Goal: Task Accomplishment & Management: Manage account settings

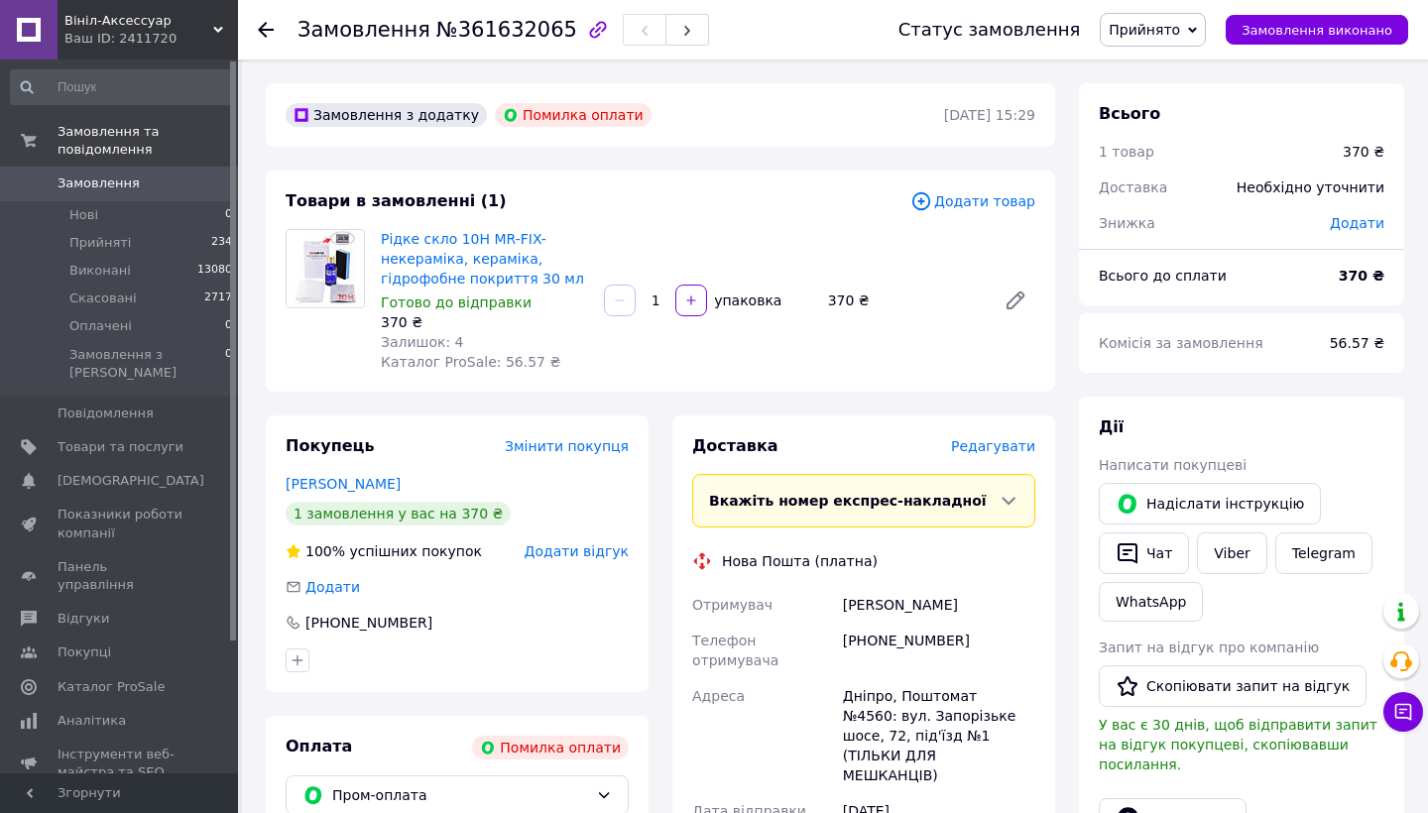
scroll to position [282, 0]
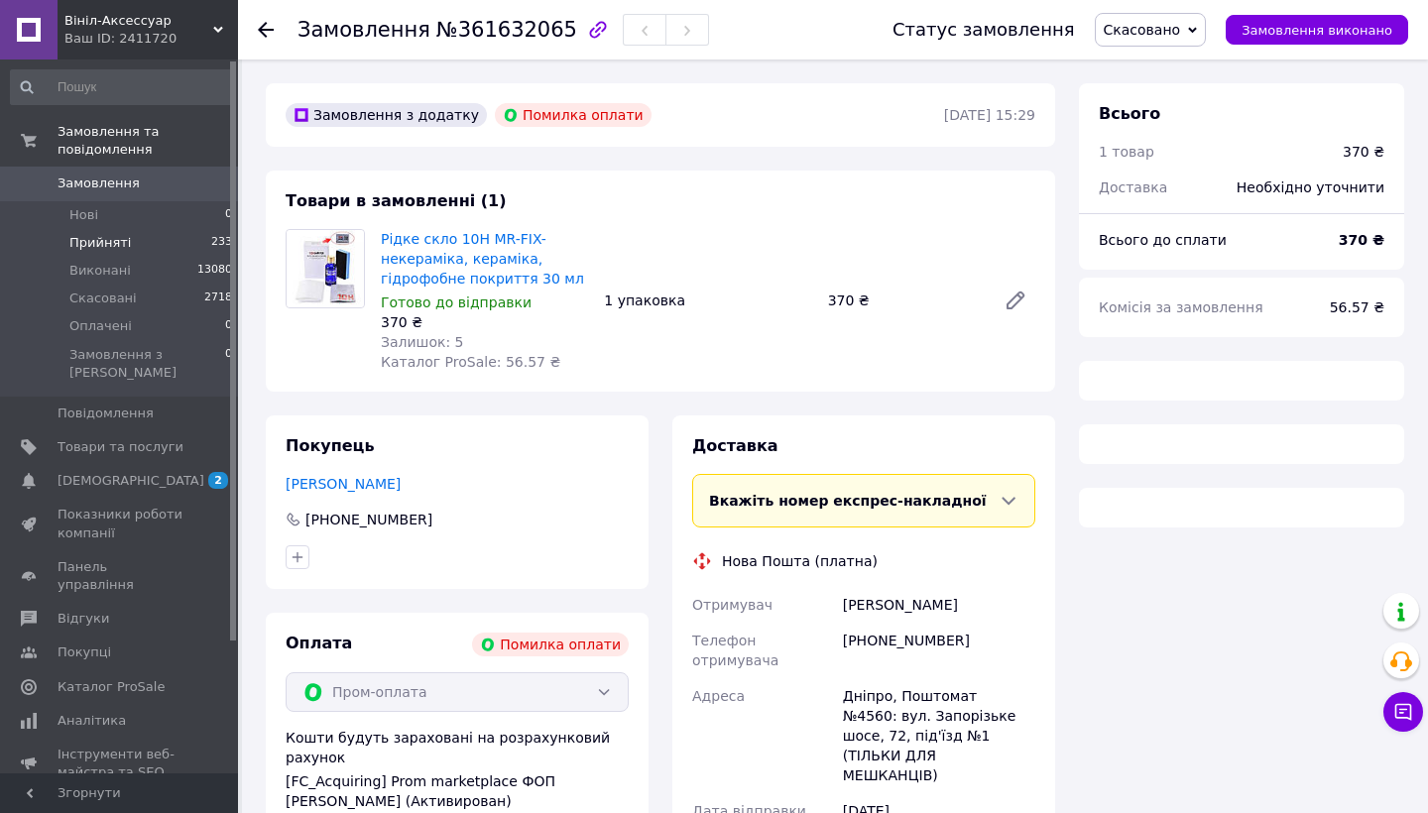
scroll to position [246, 0]
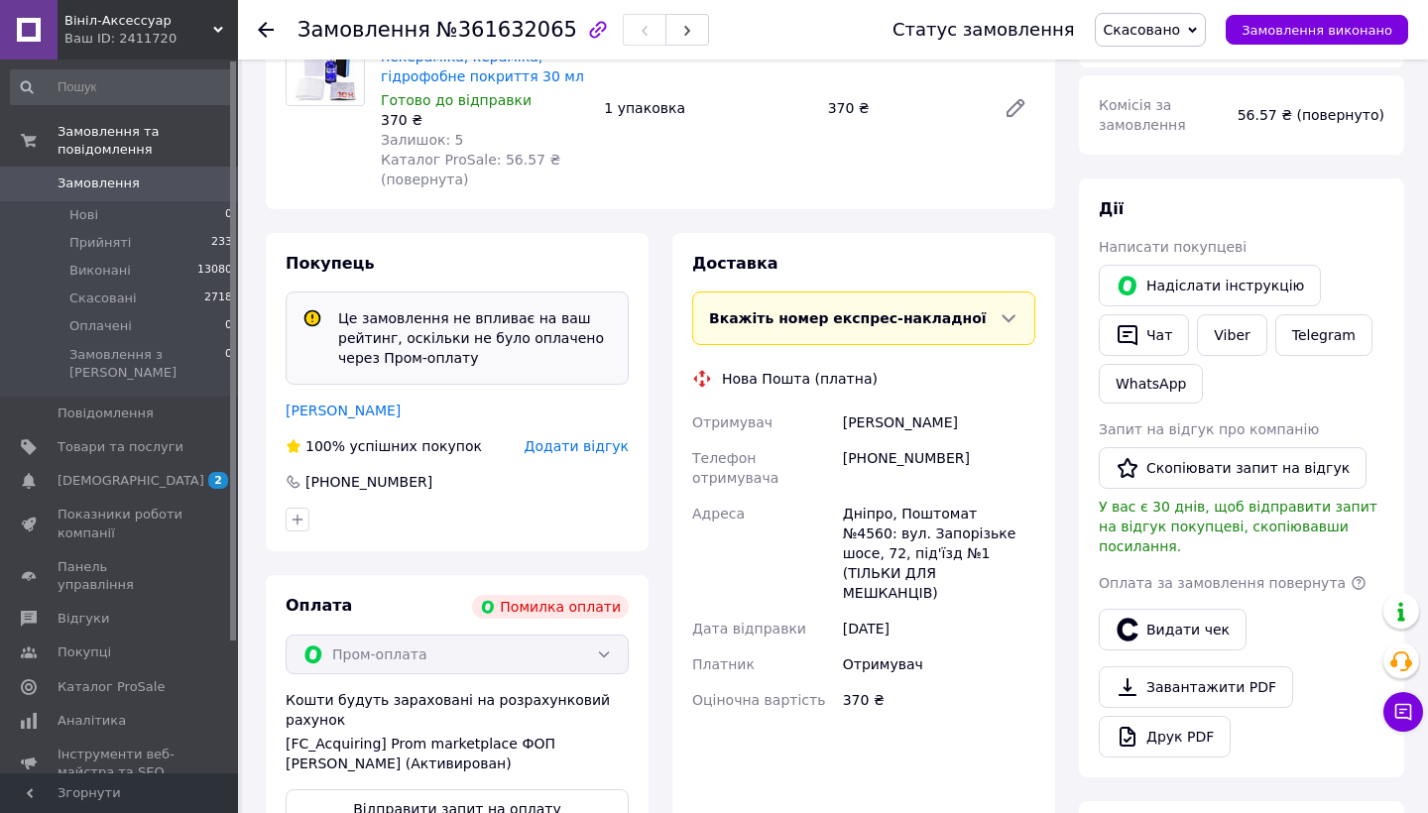
click at [86, 191] on span "Замовлення" at bounding box center [99, 184] width 82 height 18
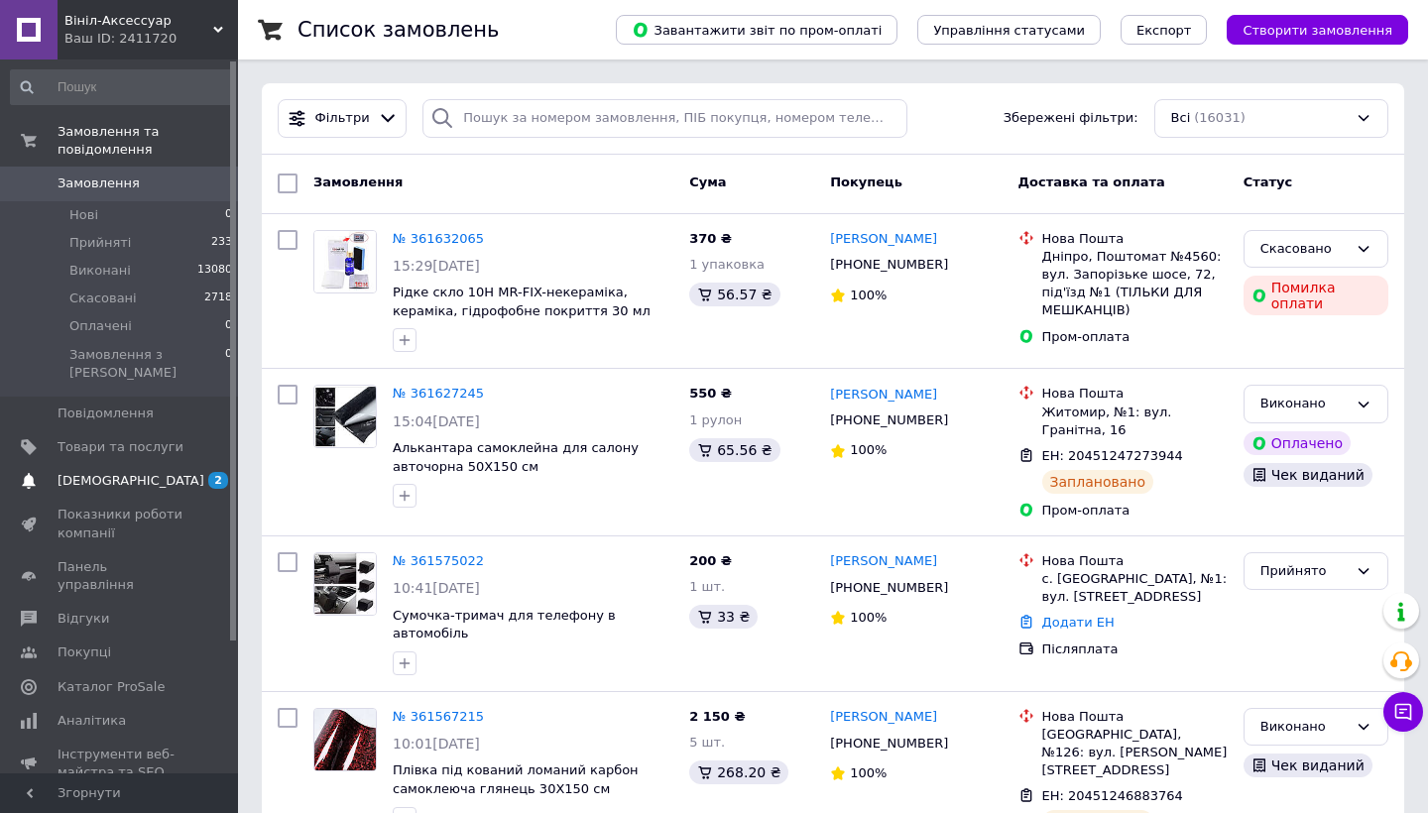
click at [142, 472] on span "[DEMOGRAPHIC_DATA]" at bounding box center [121, 481] width 126 height 18
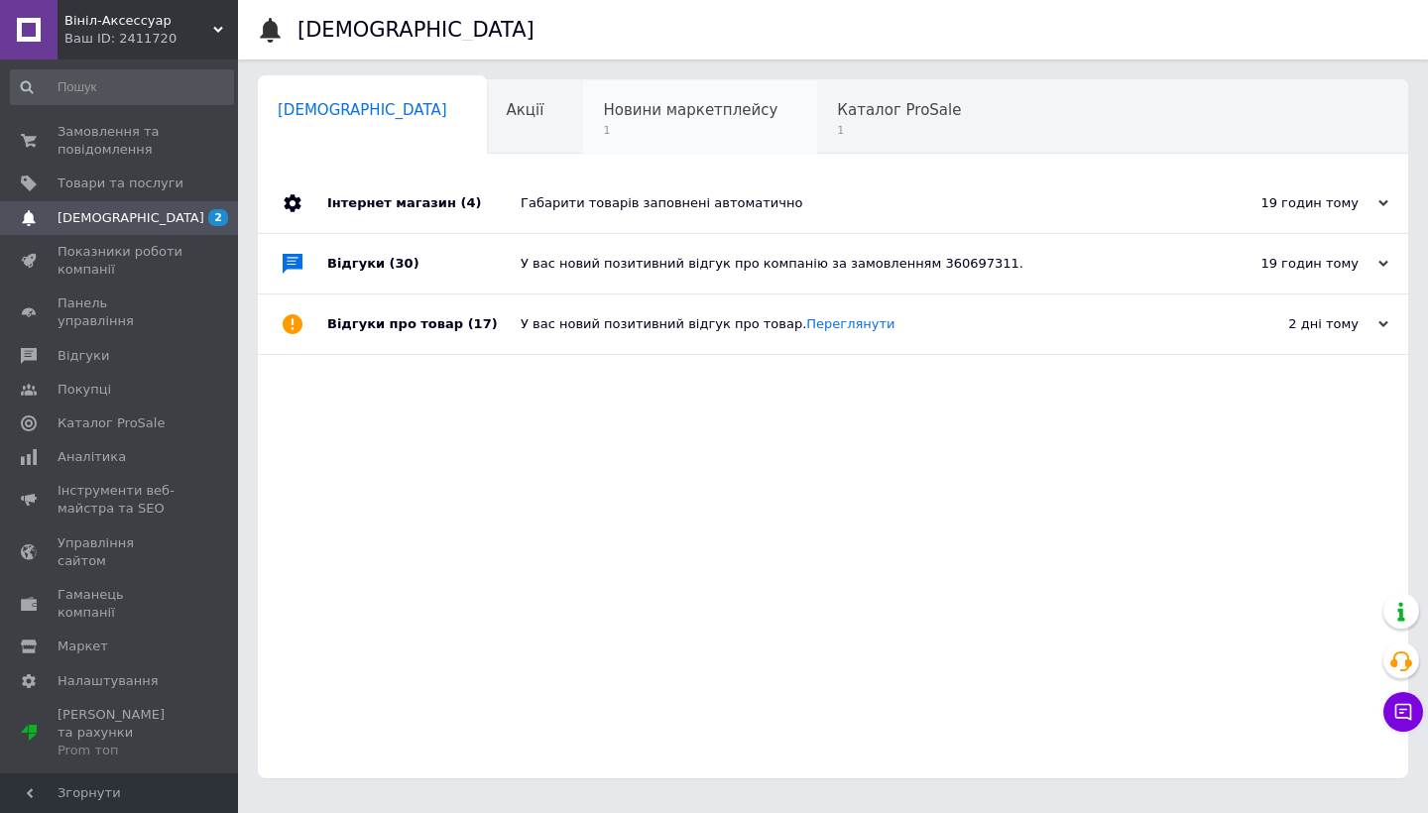
click at [636, 81] on div "Новини маркетплейсу 1" at bounding box center [700, 117] width 234 height 75
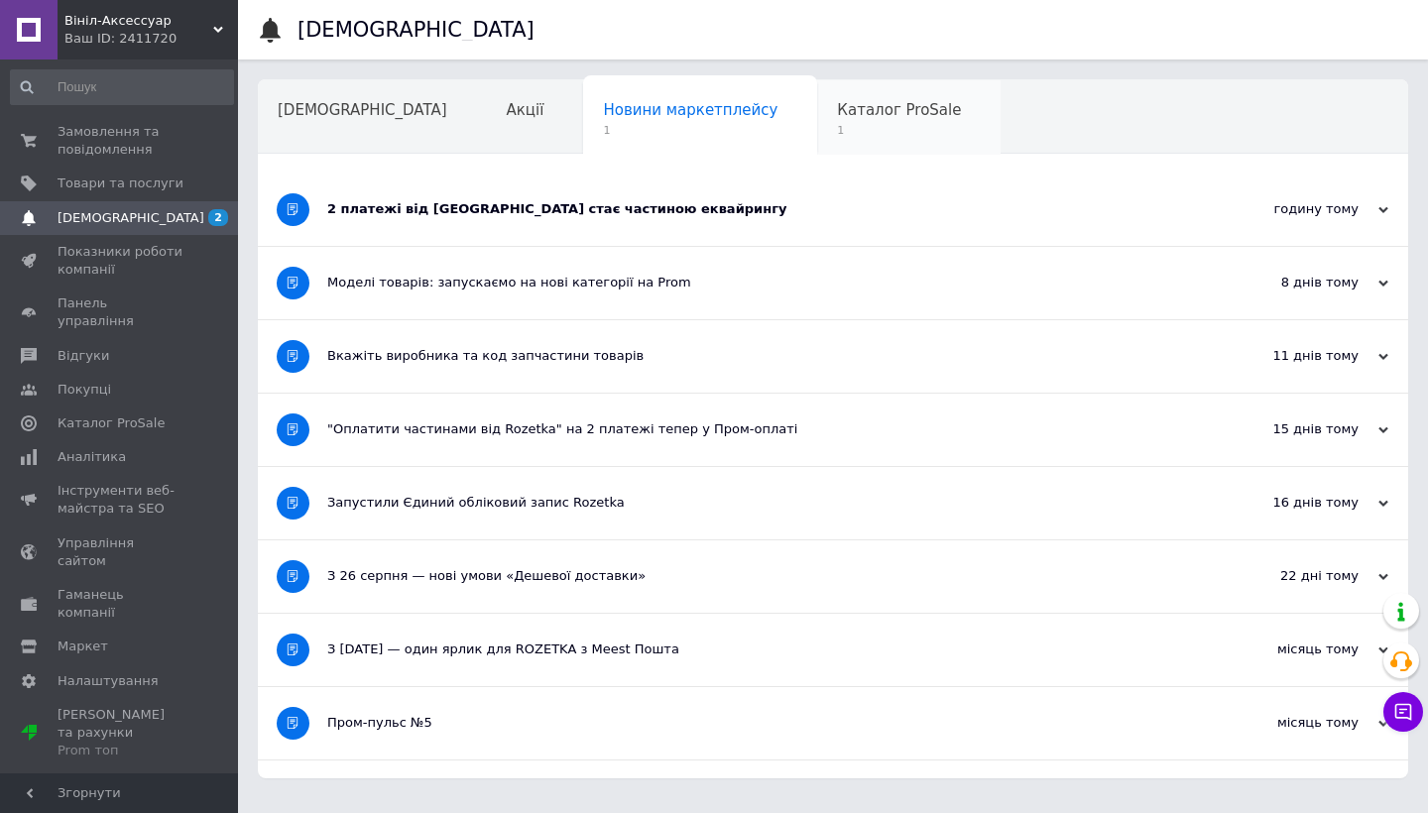
click at [837, 108] on span "Каталог ProSale" at bounding box center [899, 110] width 124 height 18
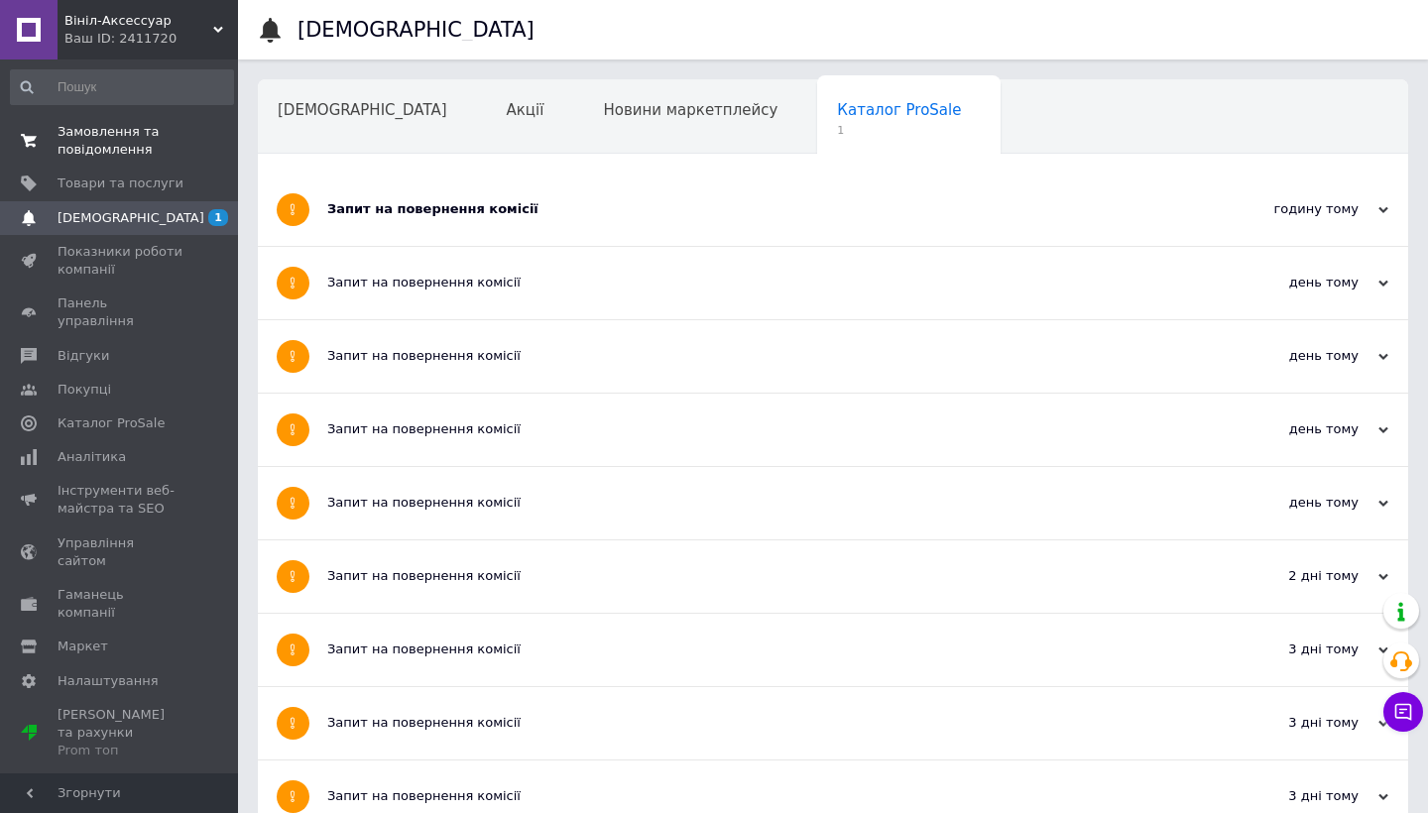
click at [77, 142] on span "Замовлення та повідомлення" at bounding box center [121, 141] width 126 height 36
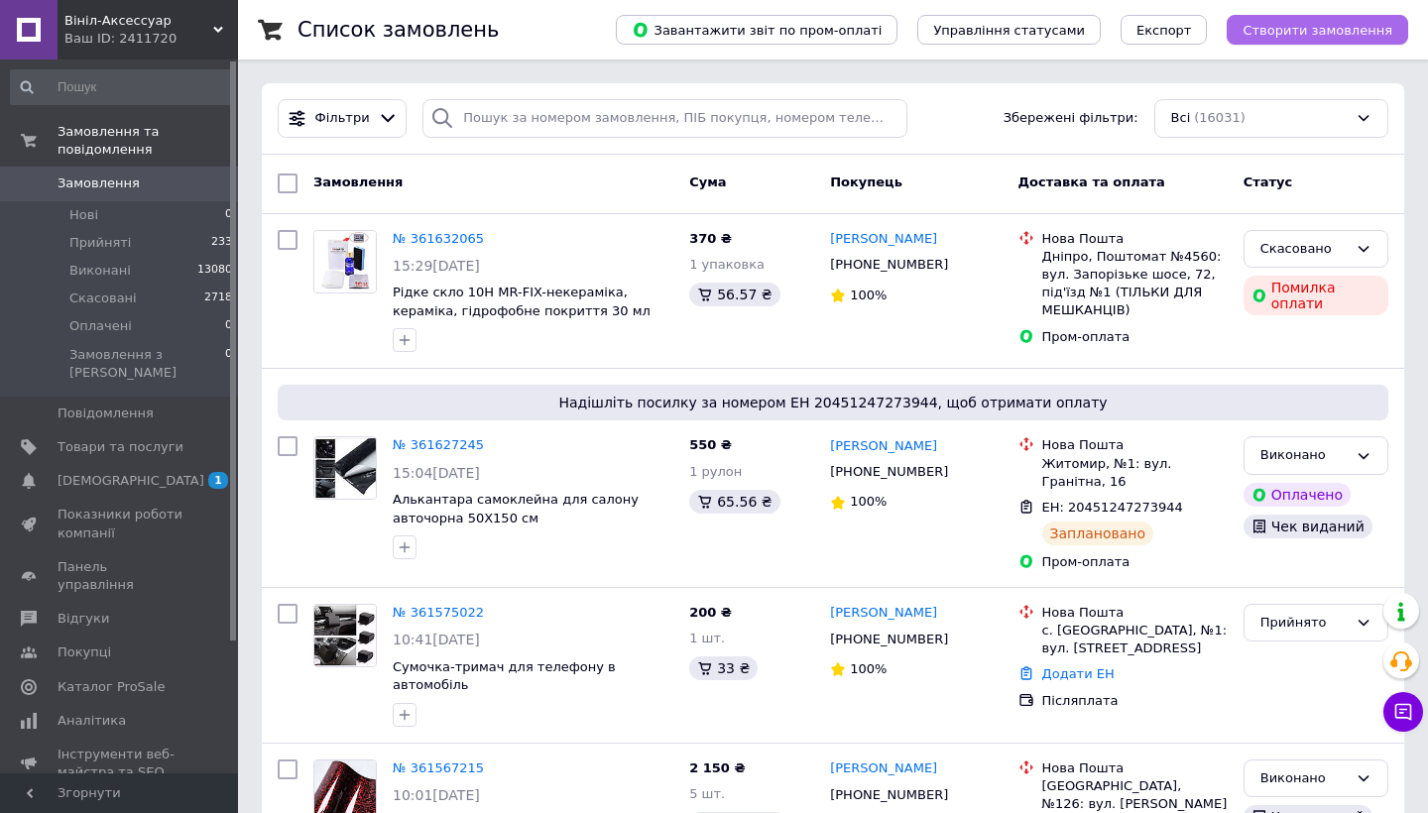
click at [1343, 26] on span "Створити замовлення" at bounding box center [1317, 30] width 150 height 15
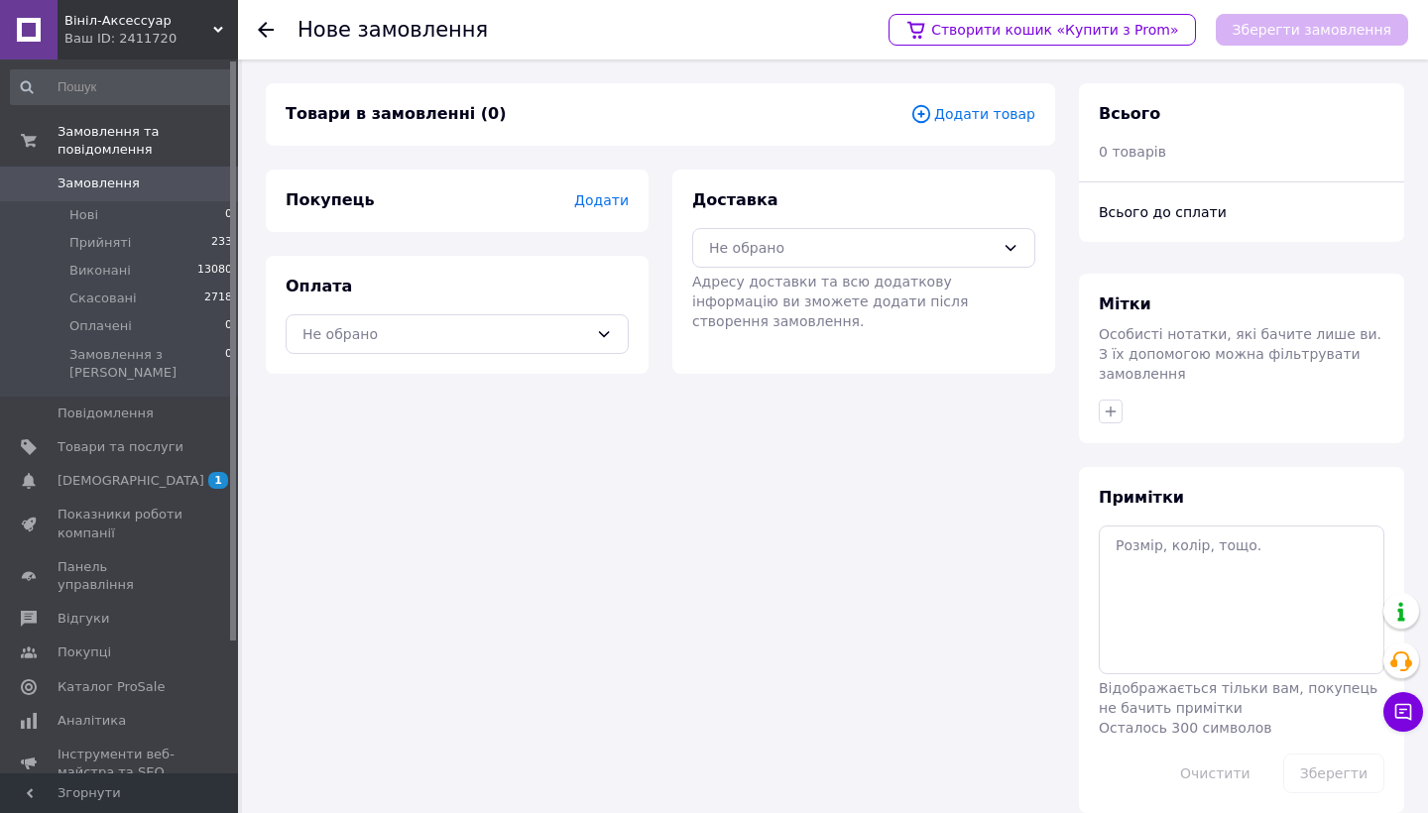
click at [997, 119] on span "Додати товар" at bounding box center [972, 114] width 125 height 22
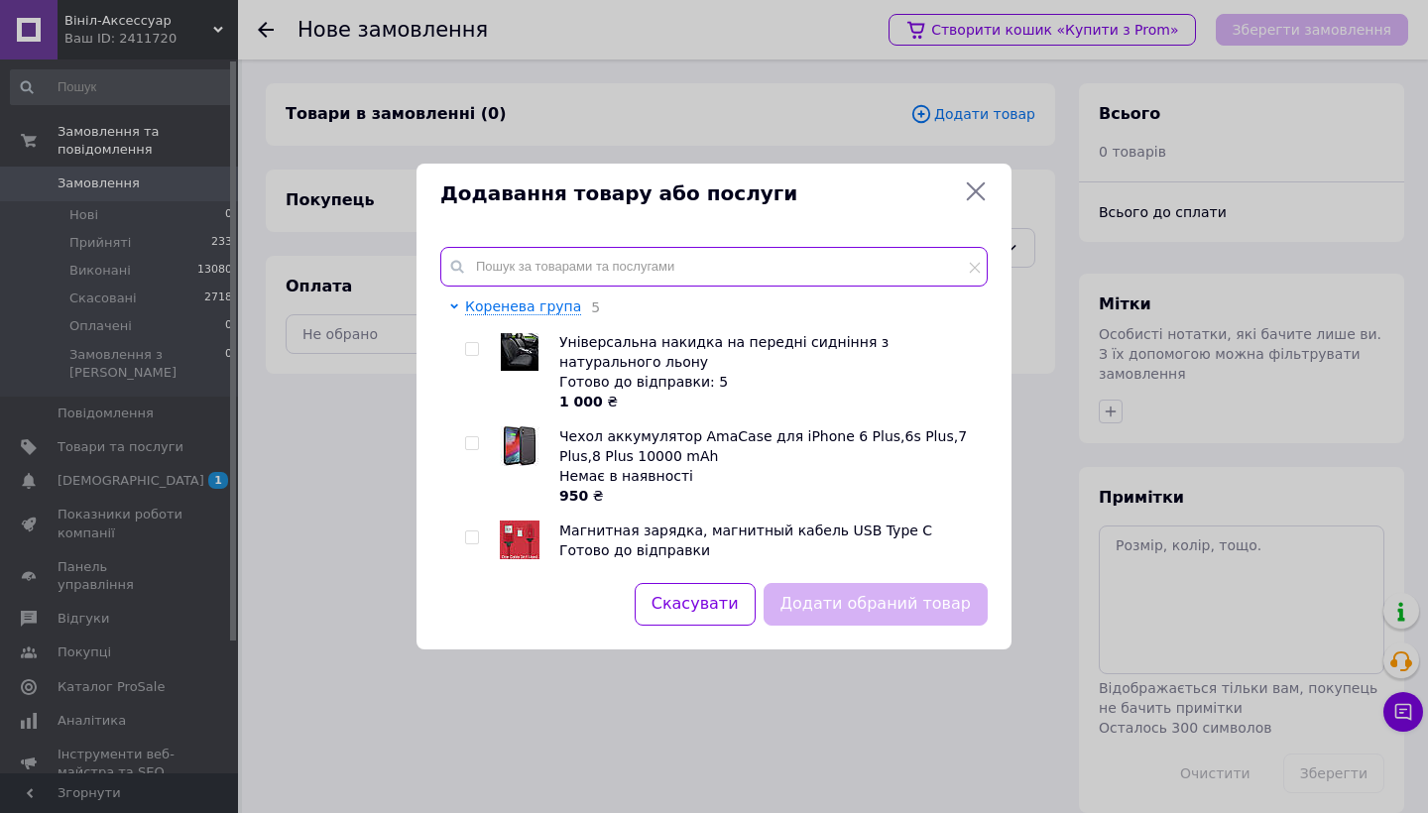
click at [562, 261] on input "text" at bounding box center [713, 267] width 547 height 40
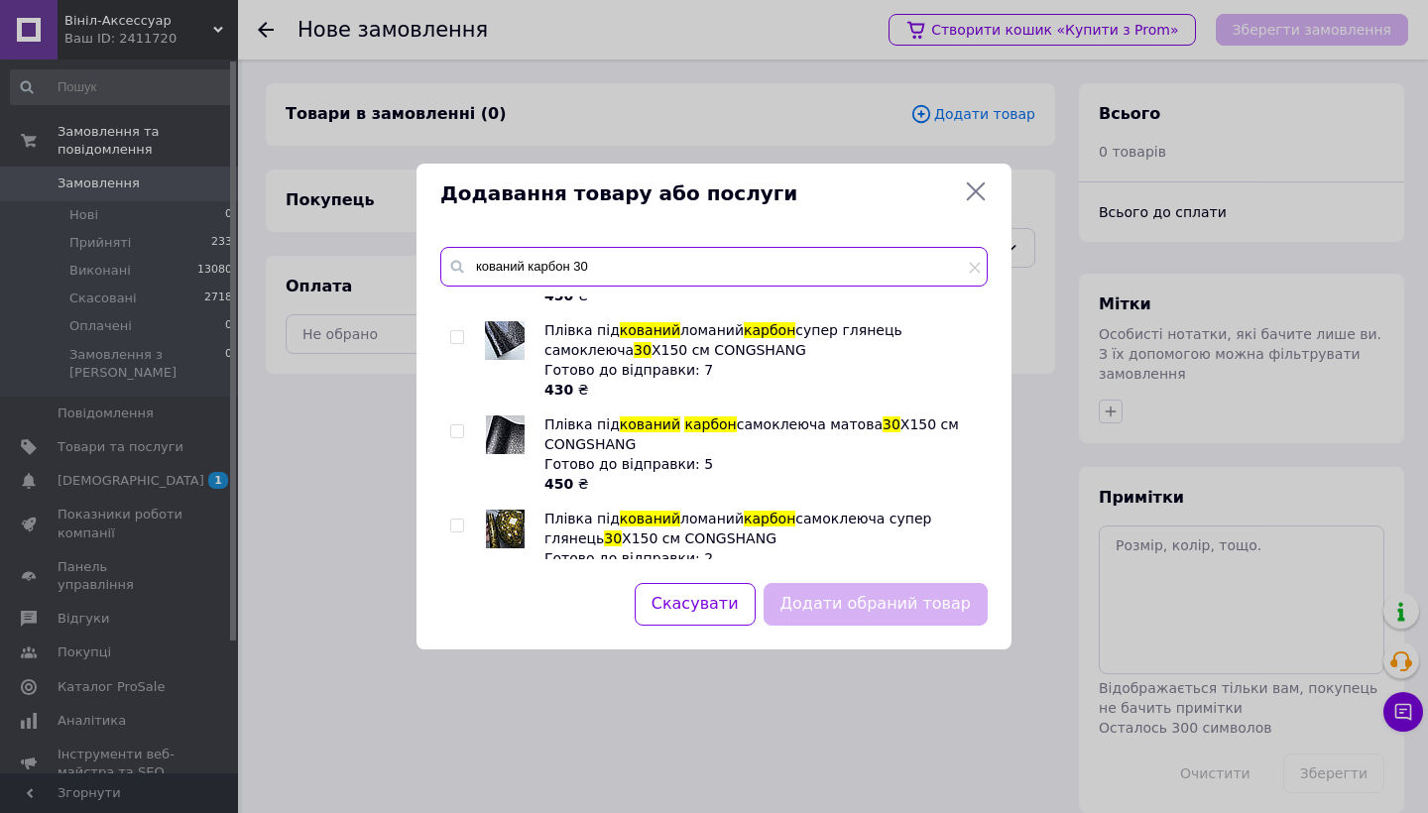
scroll to position [558, 0]
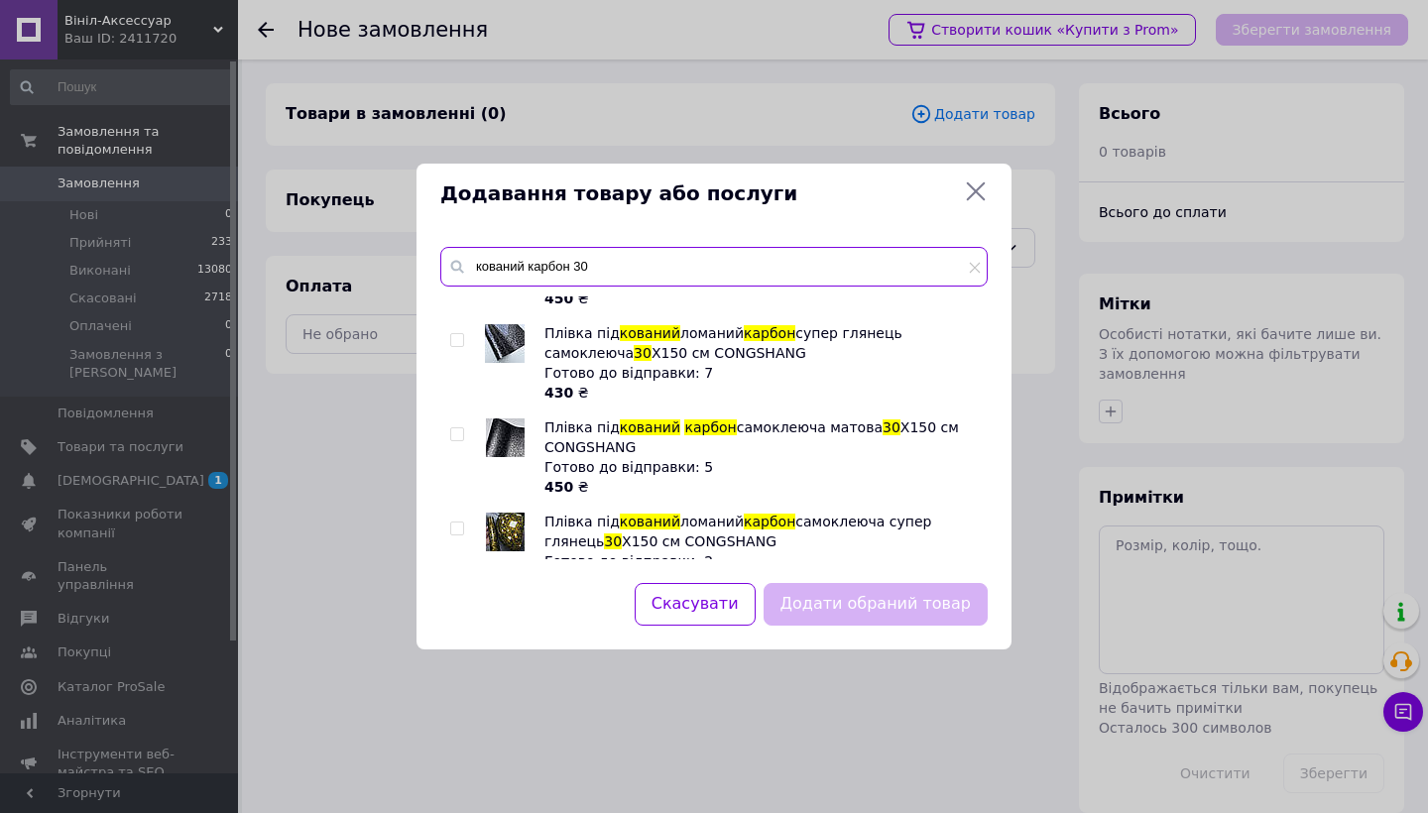
type input "кований карбон 30"
click at [459, 340] on input "checkbox" at bounding box center [456, 340] width 13 height 13
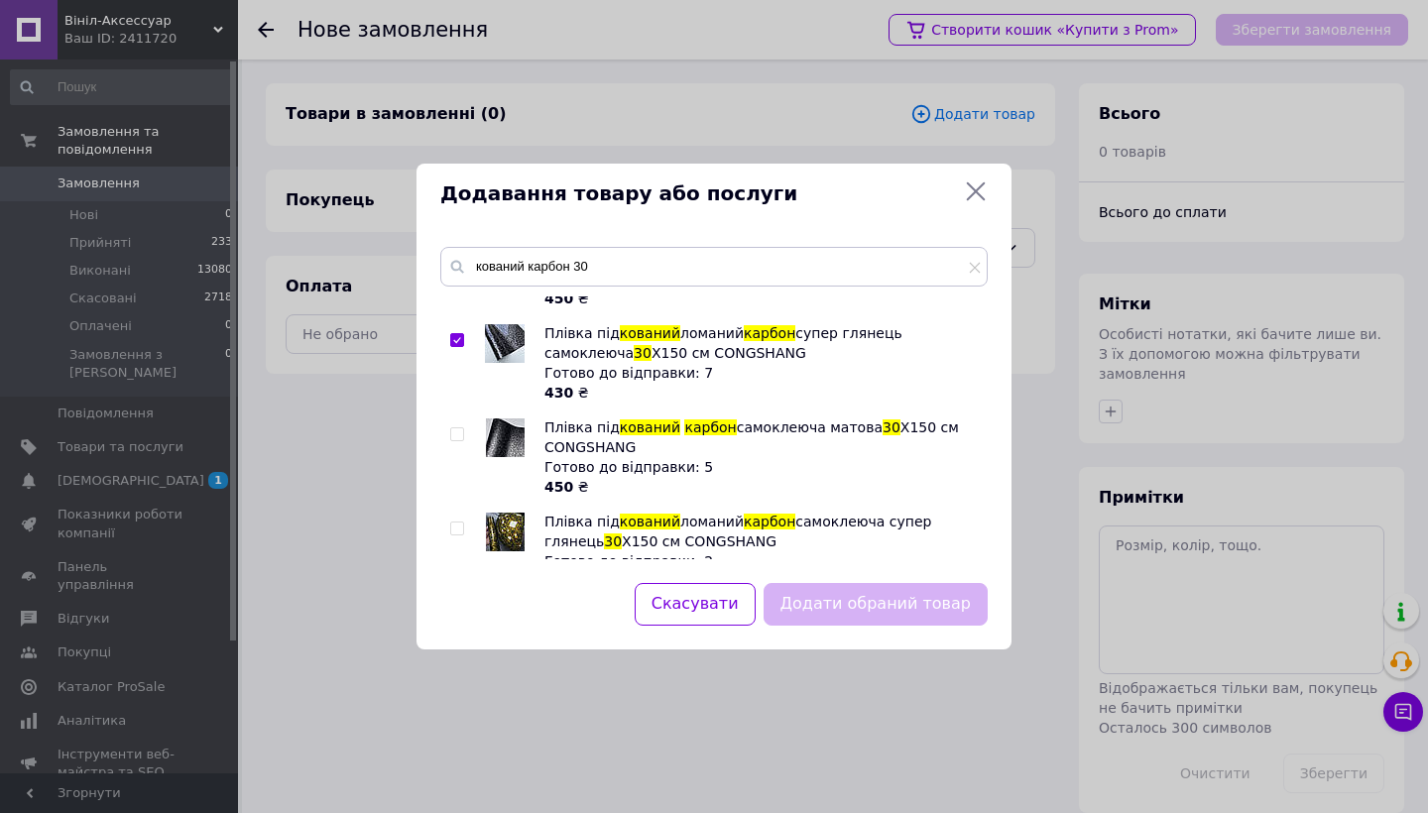
checkbox input "true"
click at [832, 598] on button "Додати обраний товар" at bounding box center [876, 604] width 224 height 43
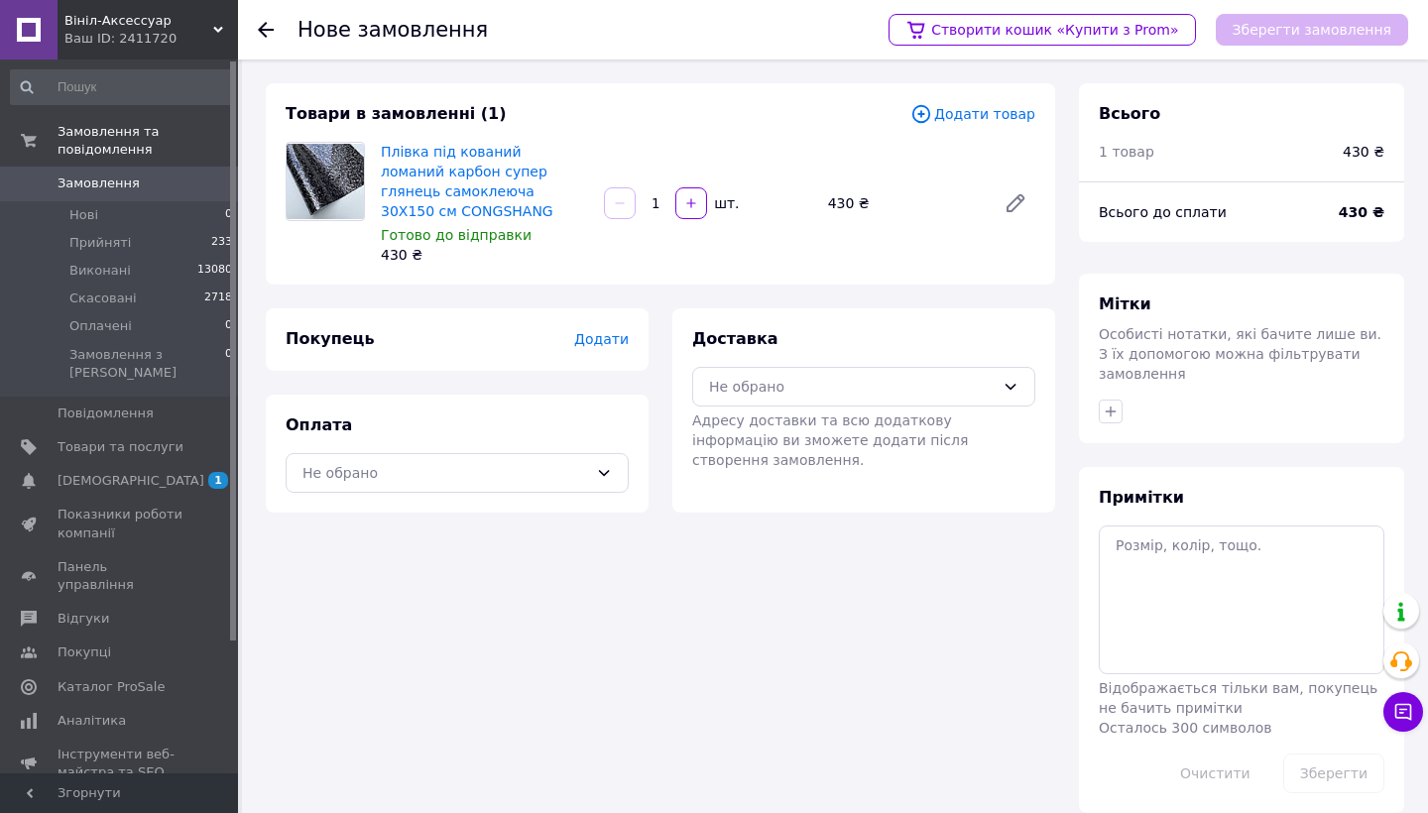
click at [617, 343] on span "Додати" at bounding box center [601, 339] width 55 height 16
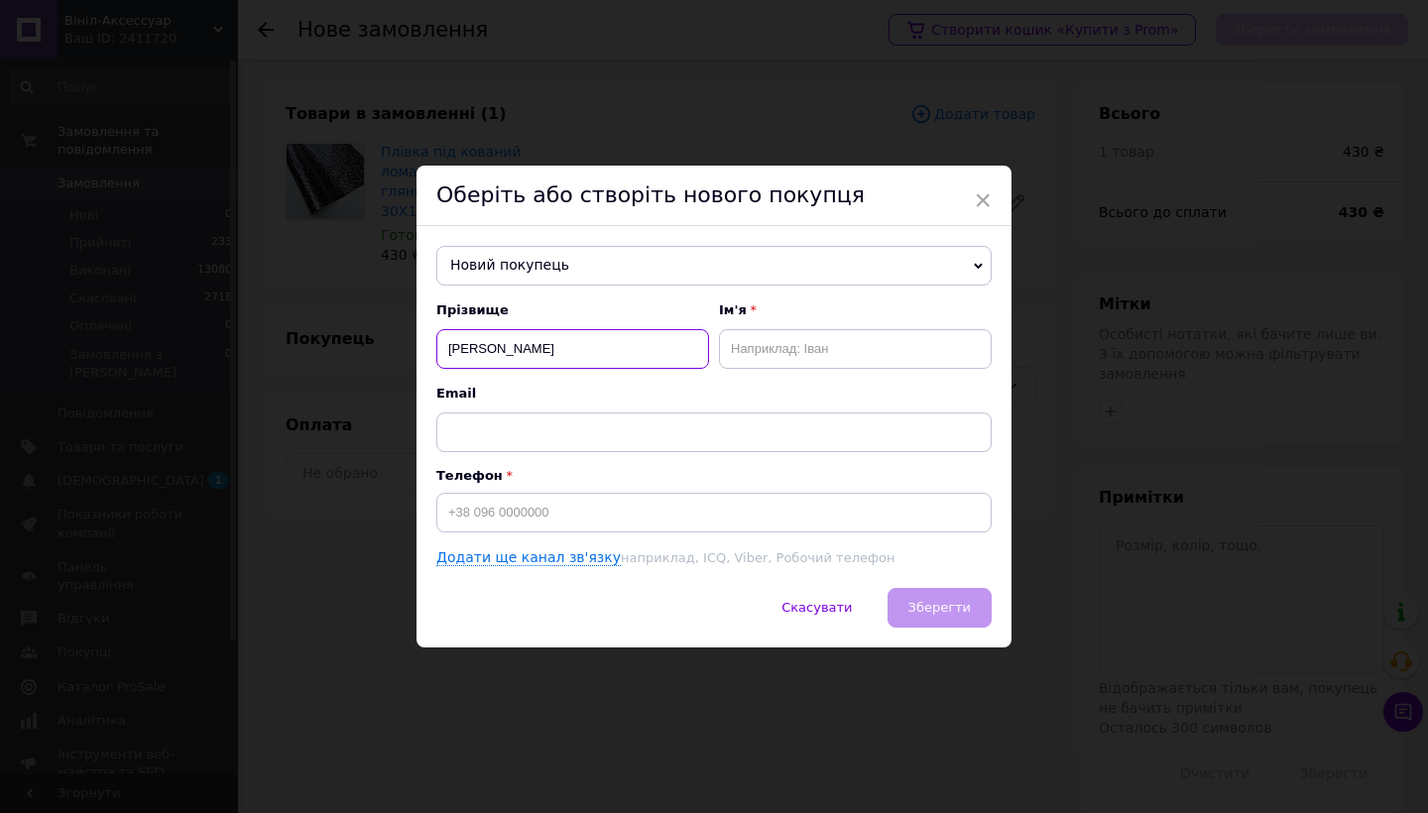
type input "[PERSON_NAME]"
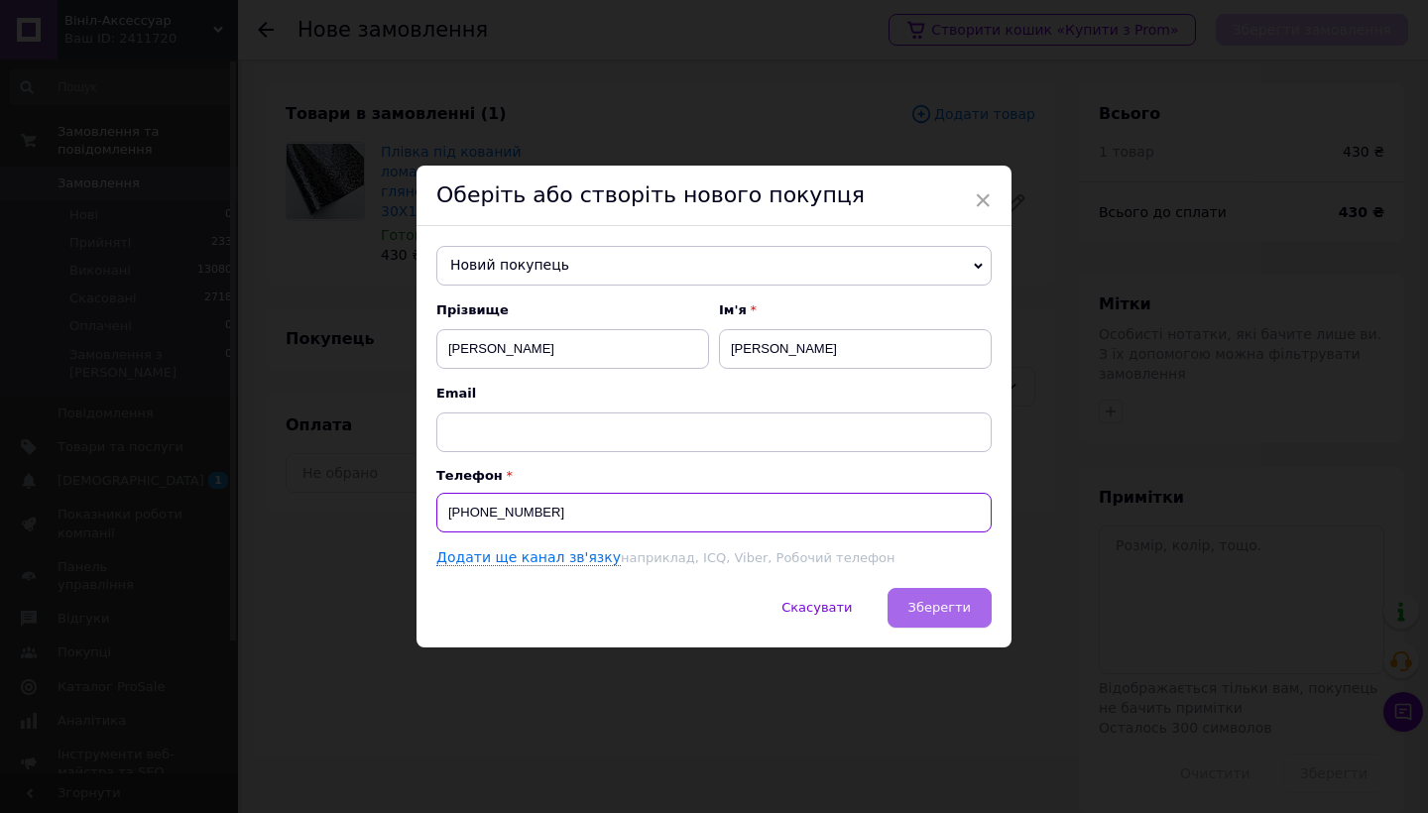
type input "[PHONE_NUMBER]"
click at [916, 609] on span "Зберегти" at bounding box center [939, 607] width 62 height 15
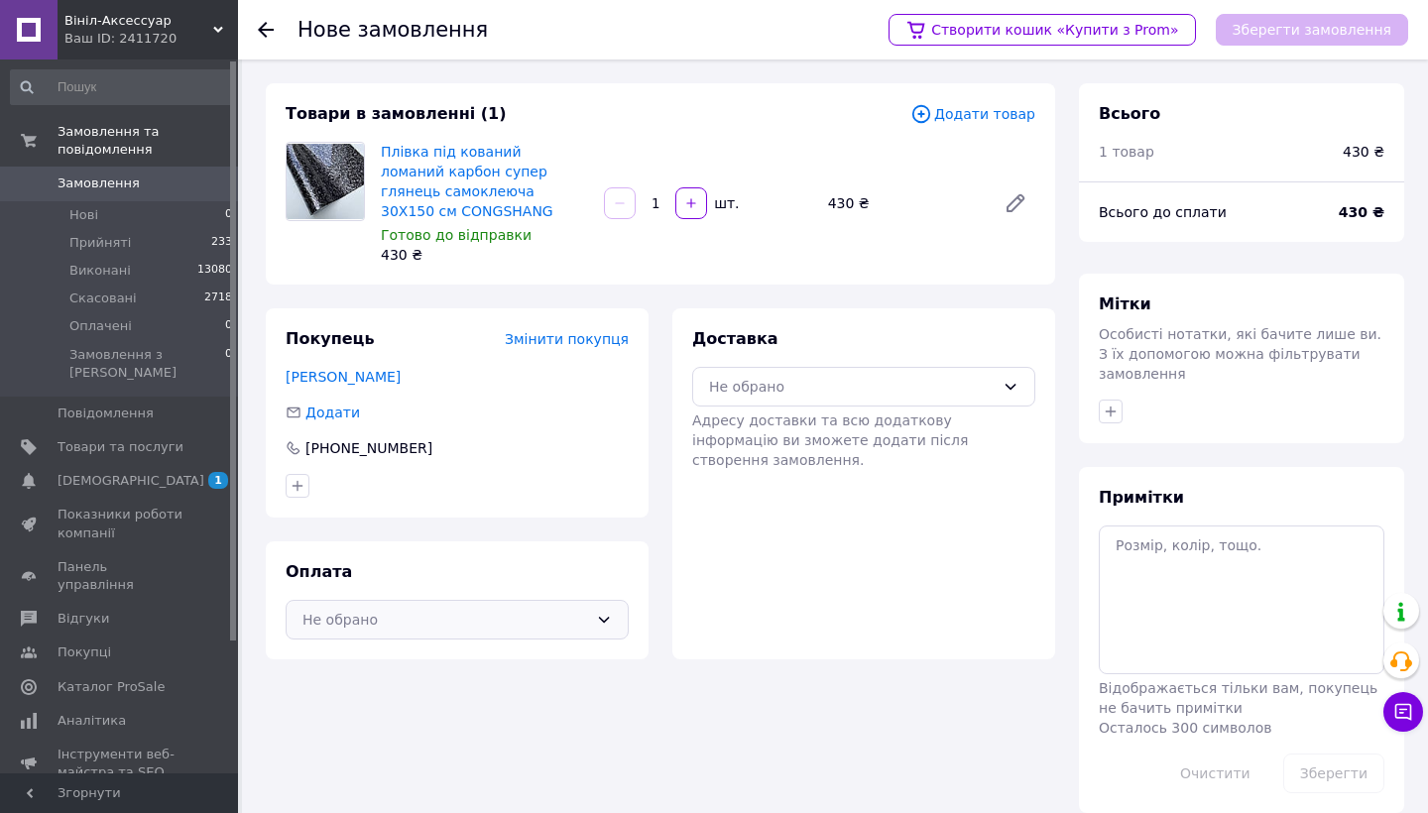
click at [548, 605] on div "Не обрано" at bounding box center [457, 620] width 343 height 40
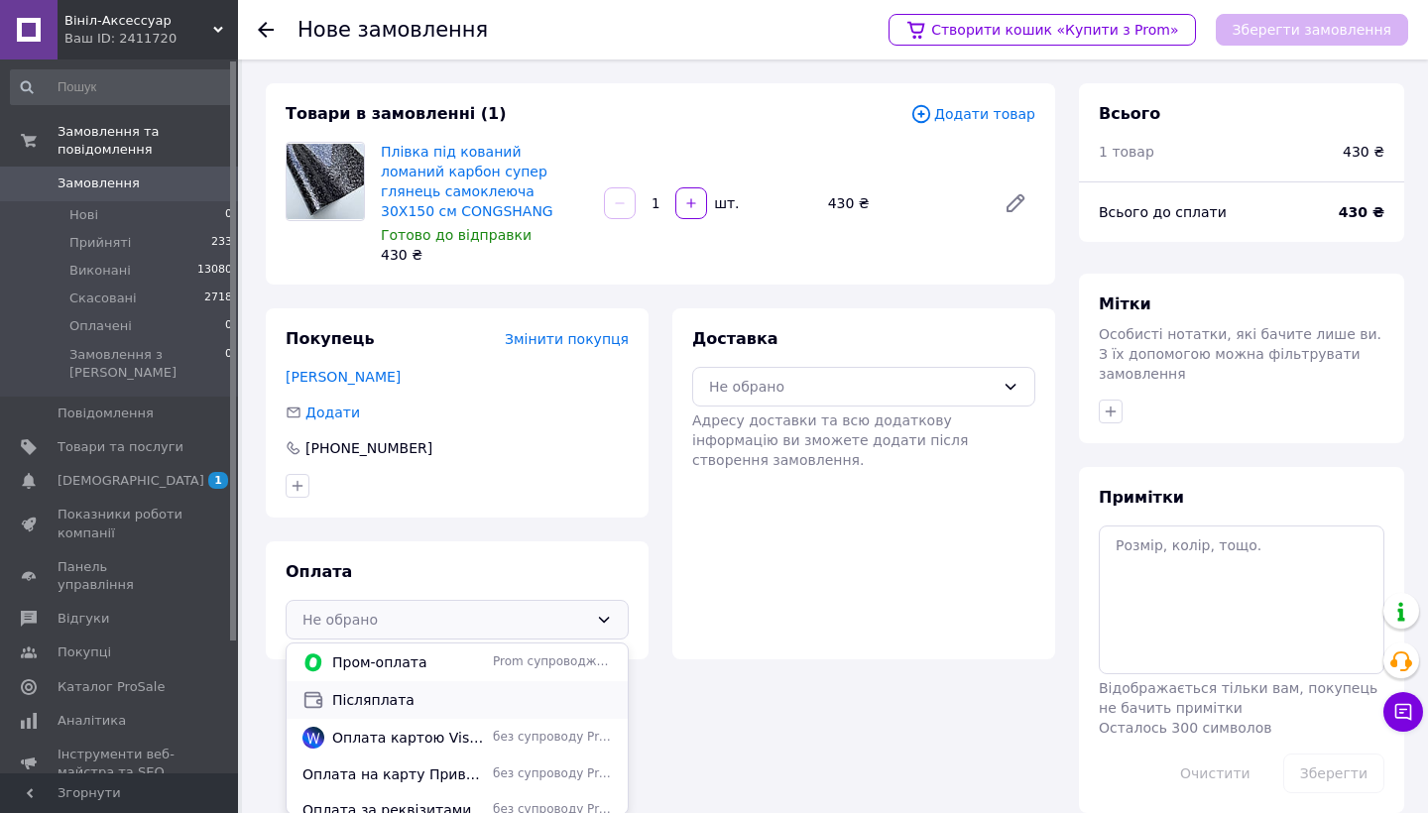
click at [447, 708] on div "Післяплата" at bounding box center [457, 700] width 341 height 38
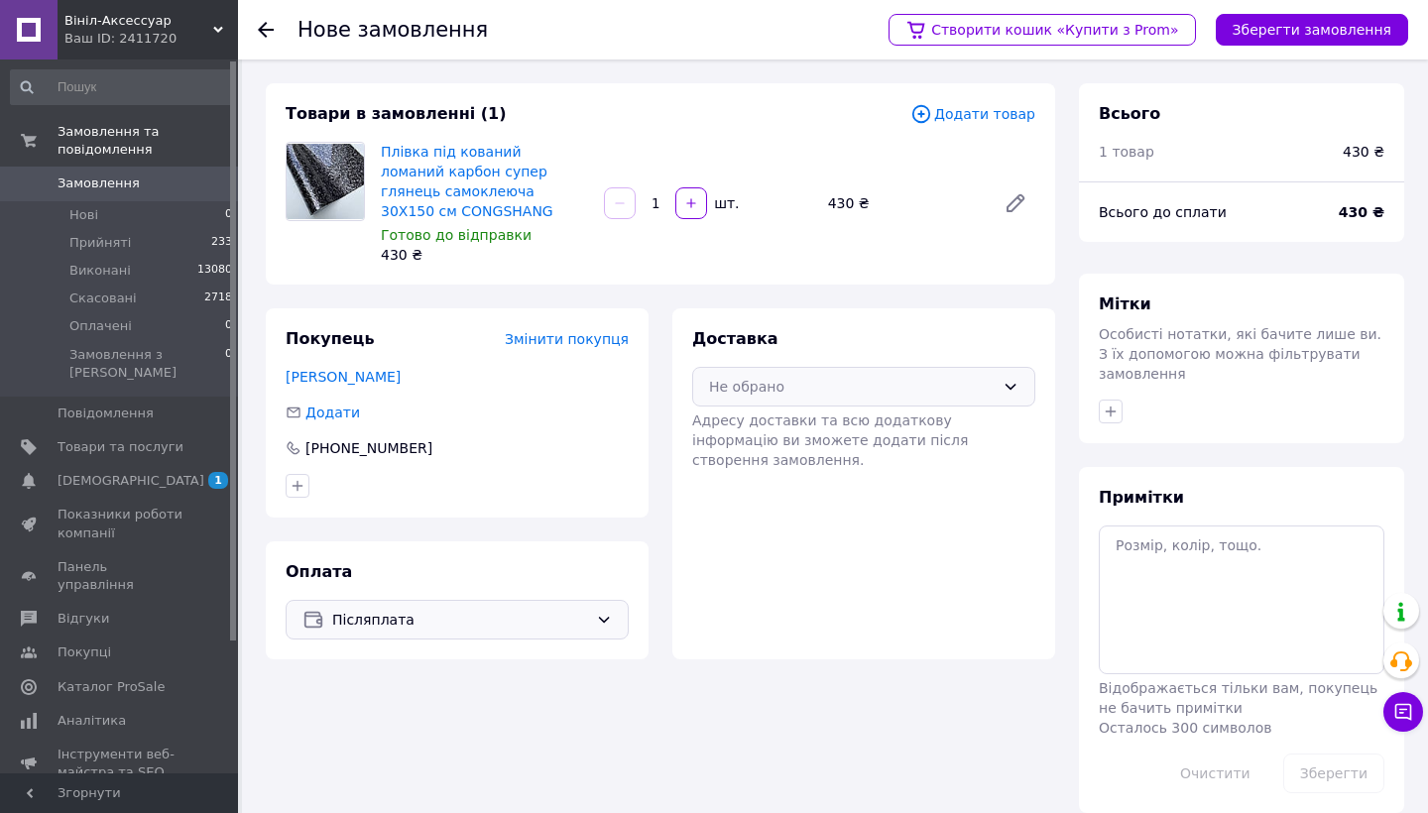
click at [879, 377] on div "Не обрано" at bounding box center [852, 387] width 286 height 22
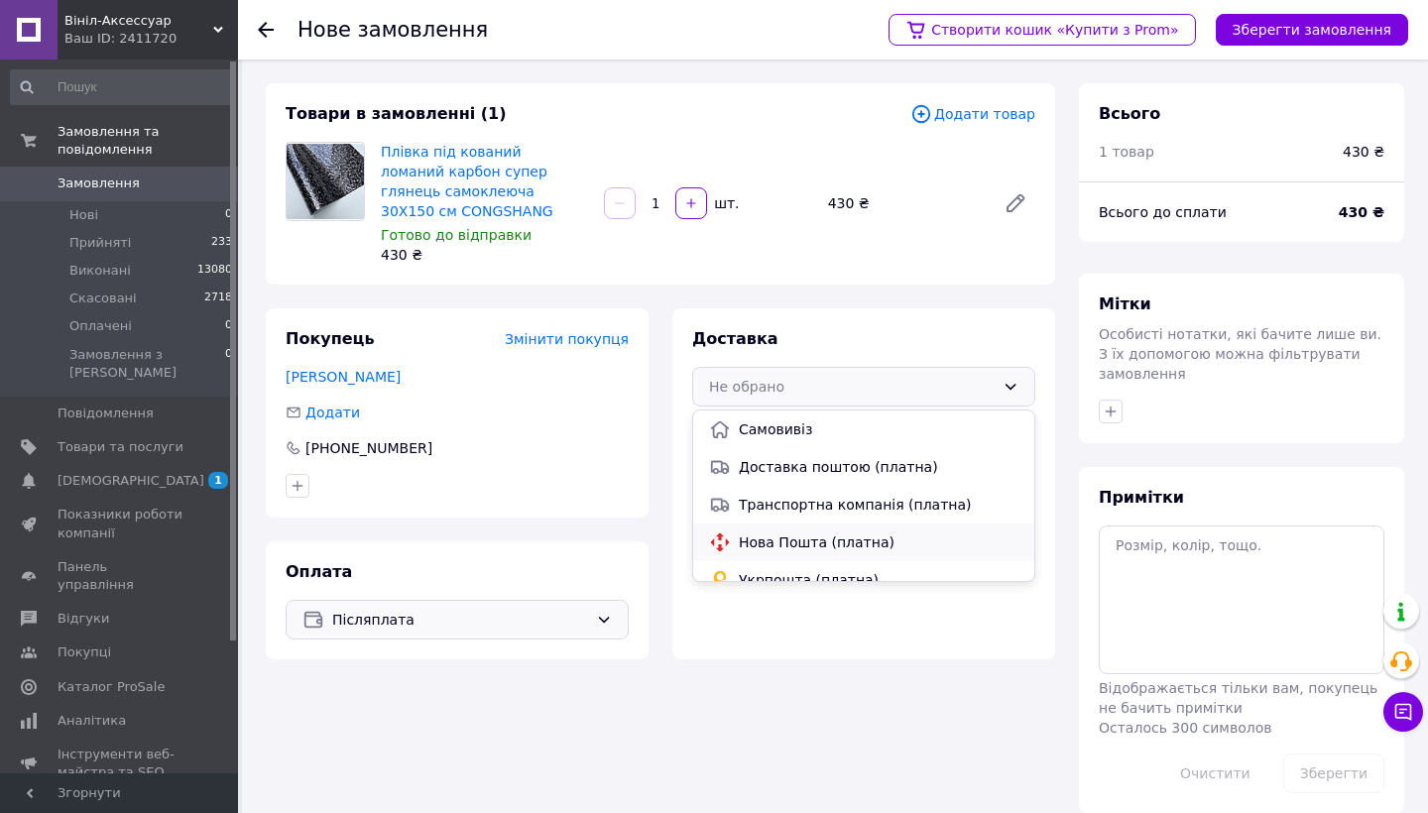
click at [754, 542] on span "Нова Пошта (платна)" at bounding box center [879, 542] width 280 height 20
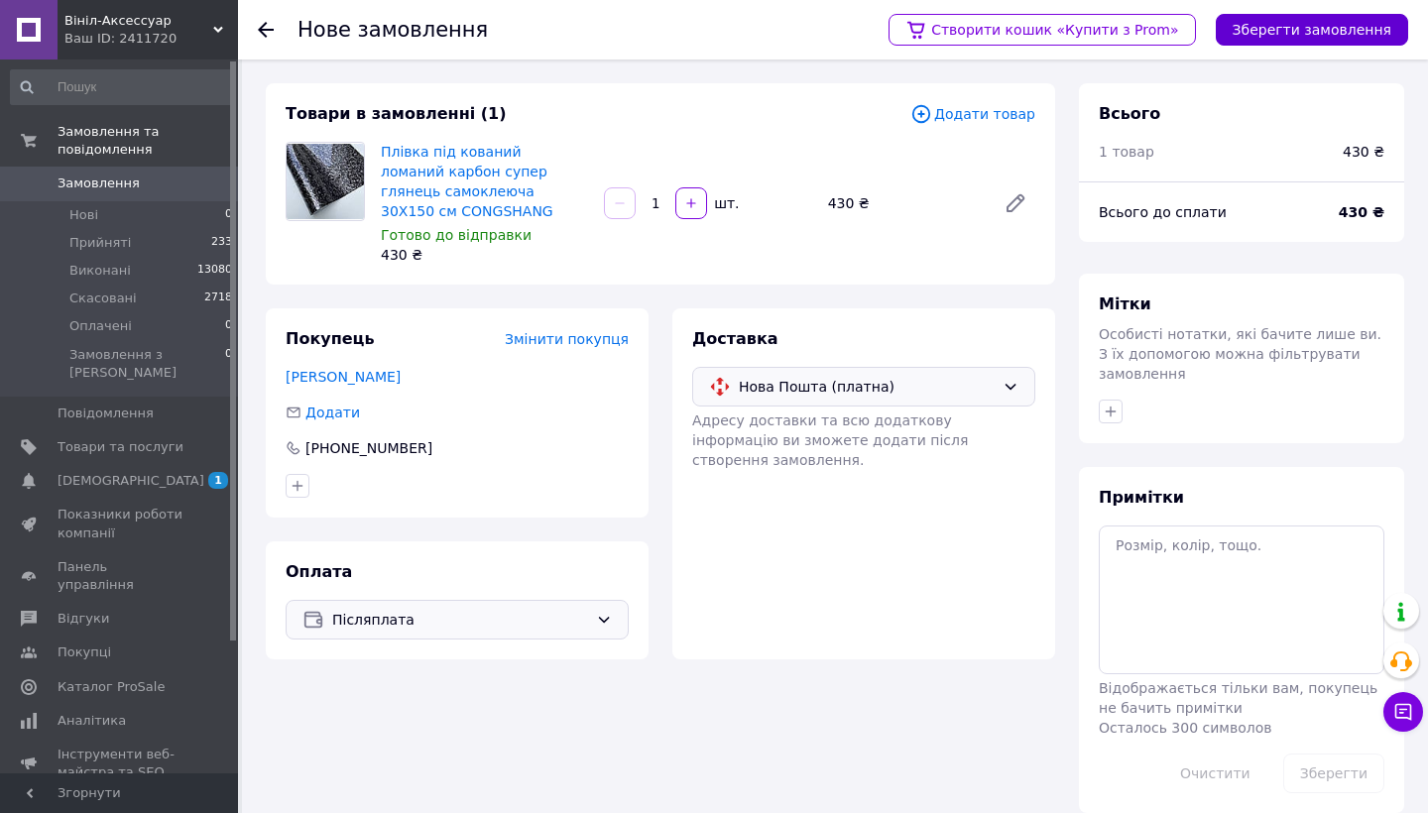
click at [1327, 44] on button "Зберегти замовлення" at bounding box center [1312, 30] width 192 height 32
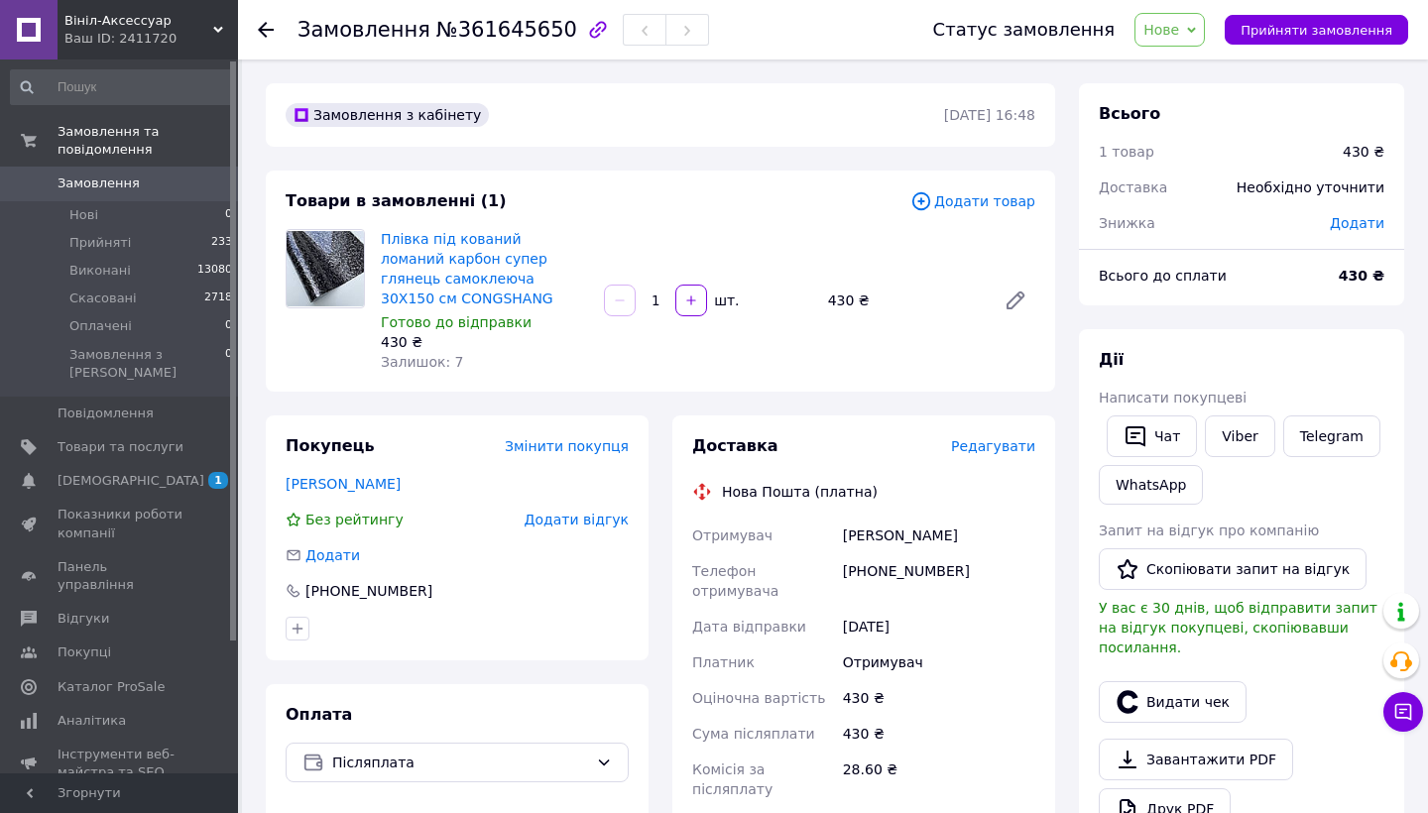
click at [1351, 219] on span "Додати" at bounding box center [1357, 223] width 55 height 16
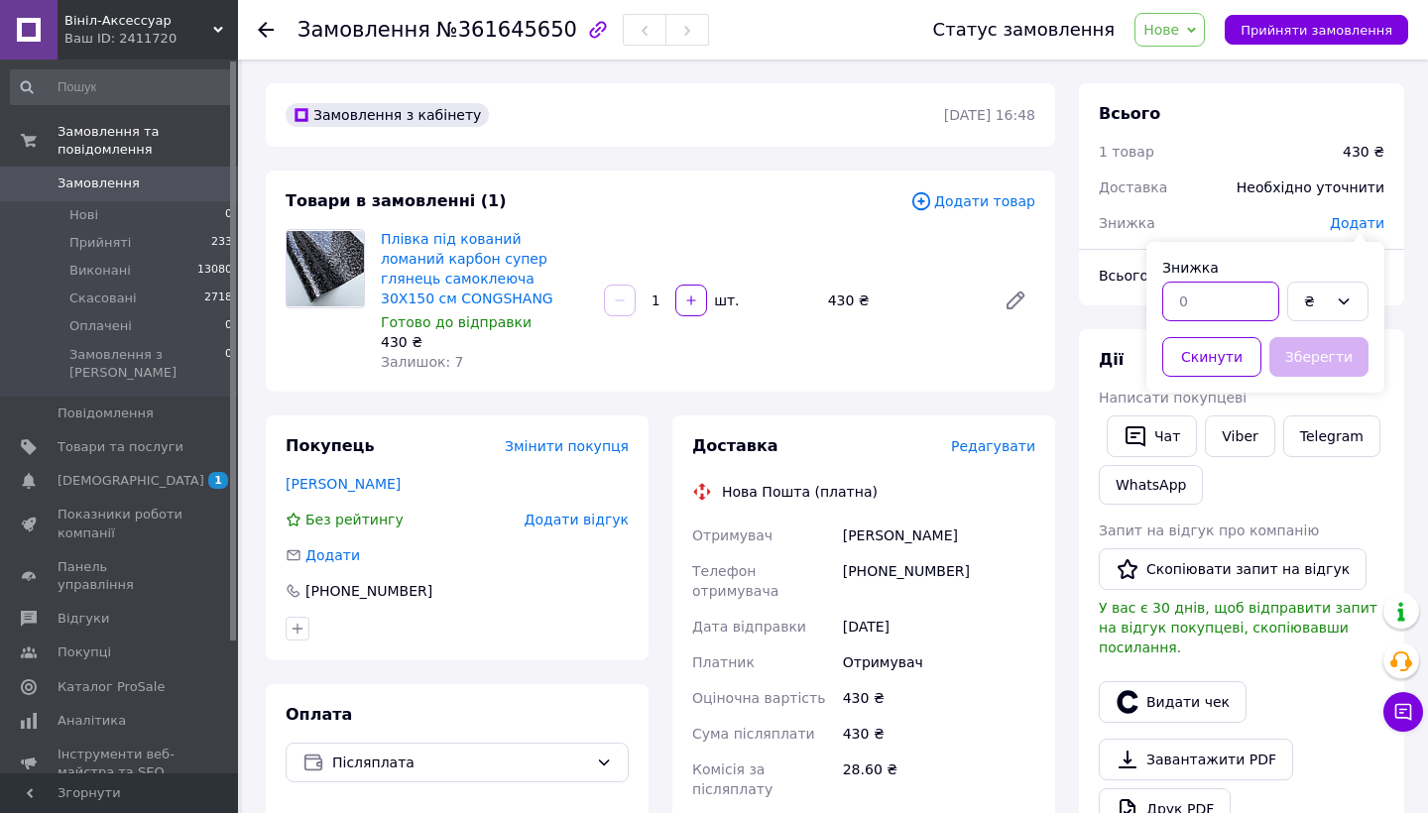
click at [1231, 296] on input "text" at bounding box center [1220, 302] width 117 height 40
type input "25"
click at [1306, 358] on button "Зберегти" at bounding box center [1318, 357] width 99 height 40
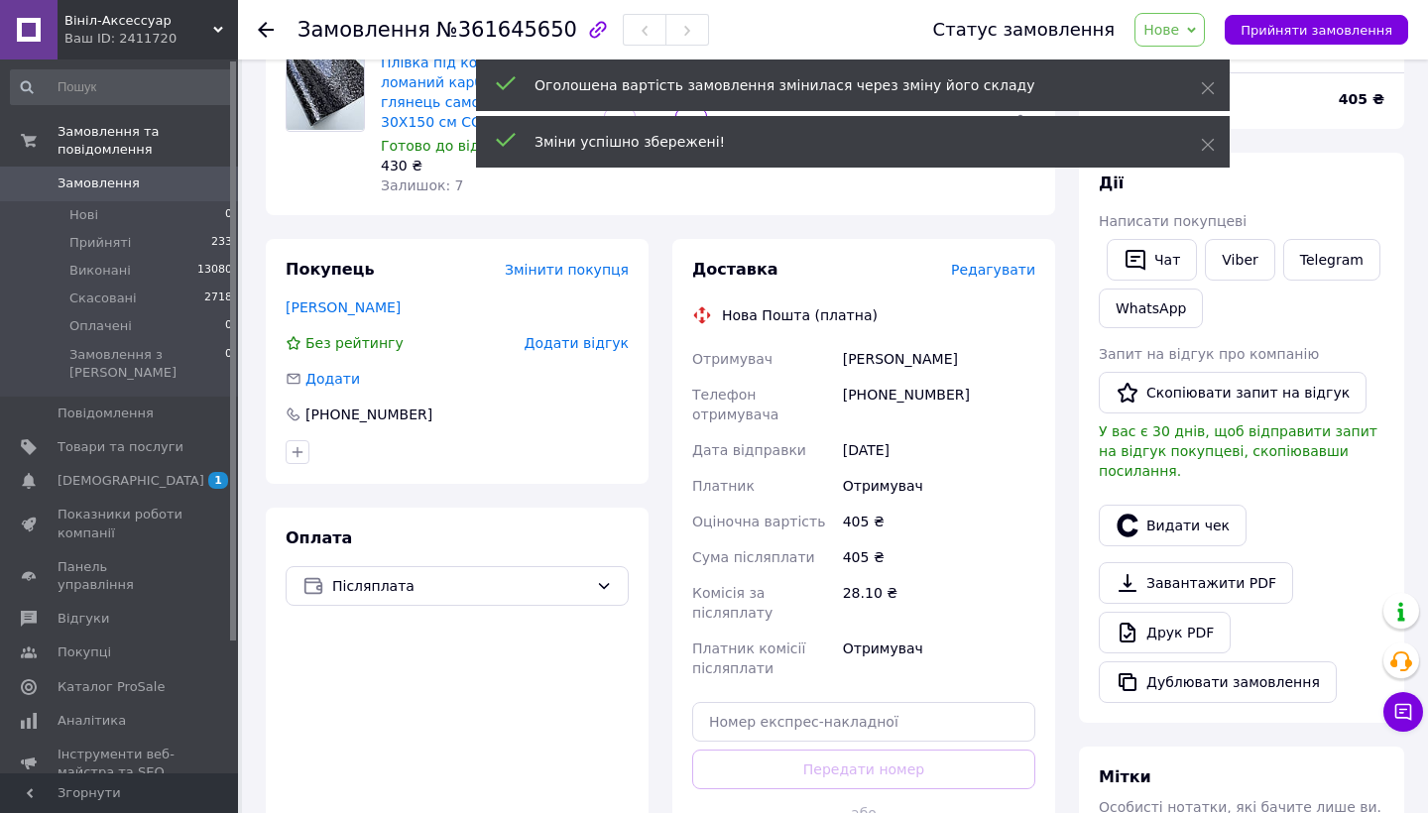
scroll to position [219, 0]
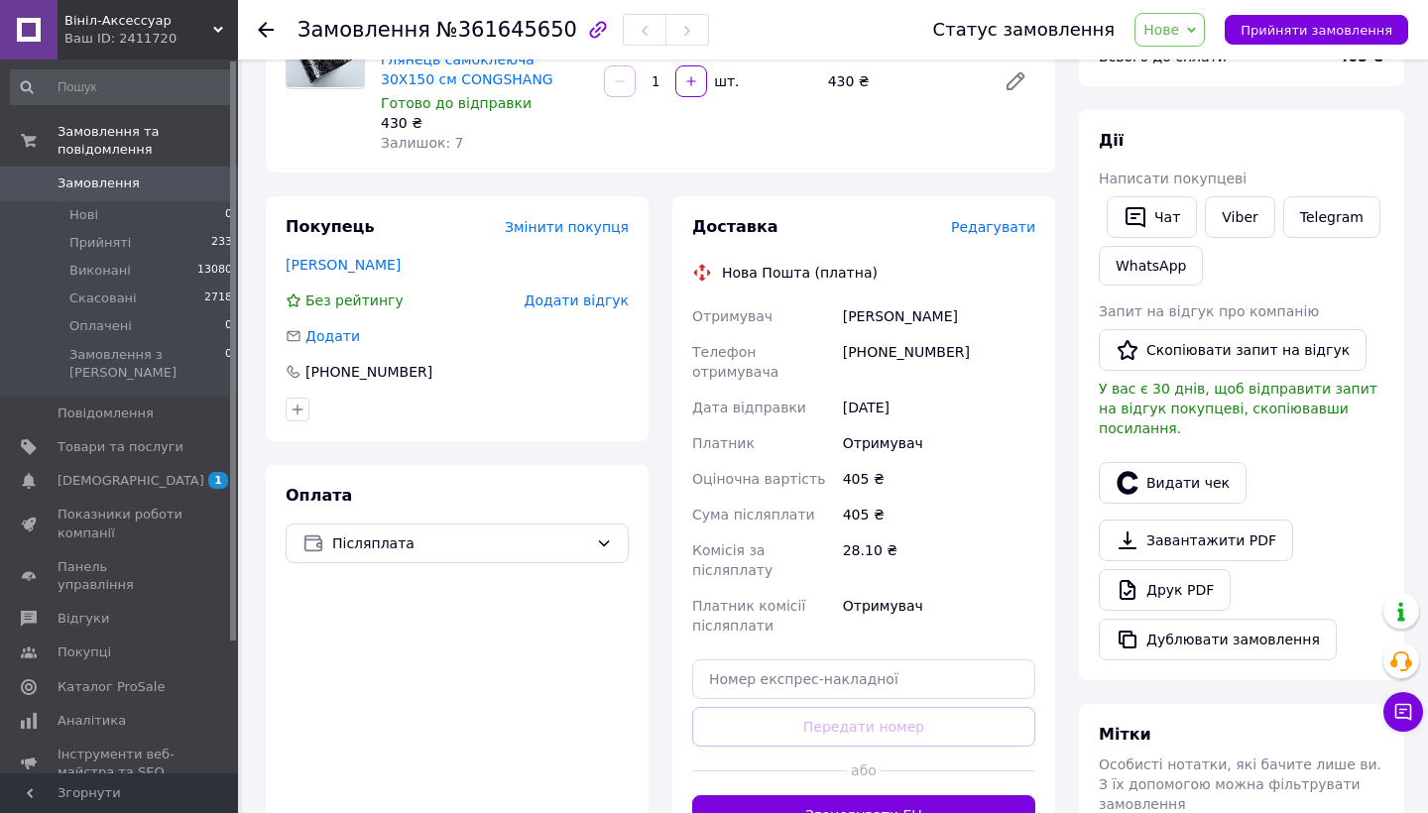
click at [1024, 210] on div "Доставка Редагувати Нова Пошта (платна) Отримувач [PERSON_NAME] Телефон отримув…" at bounding box center [863, 525] width 383 height 658
click at [1005, 239] on div "Доставка Редагувати Нова Пошта (платна) Отримувач [PERSON_NAME] Телефон отримув…" at bounding box center [863, 525] width 343 height 619
click at [1010, 226] on span "Редагувати" at bounding box center [993, 227] width 84 height 16
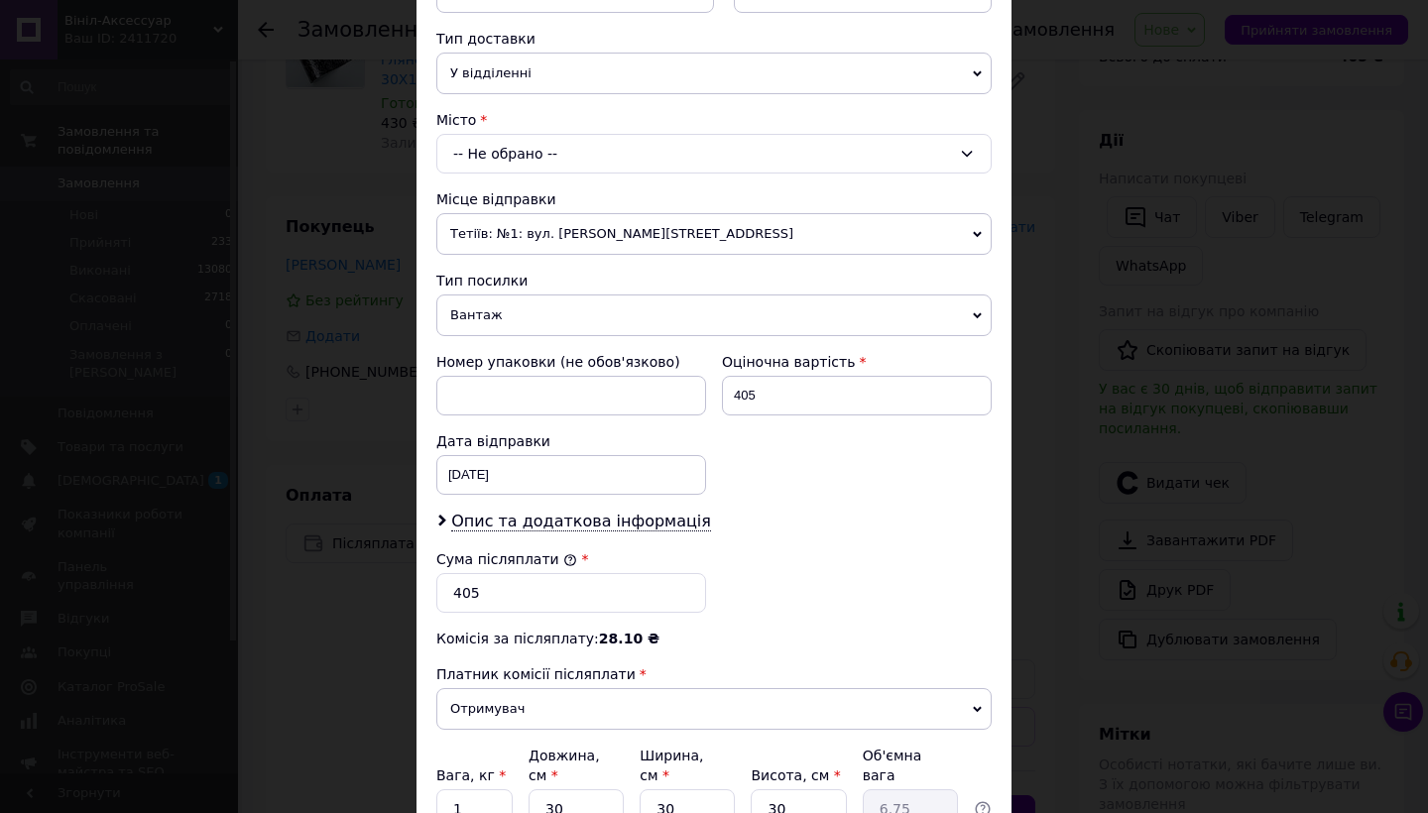
scroll to position [385, 0]
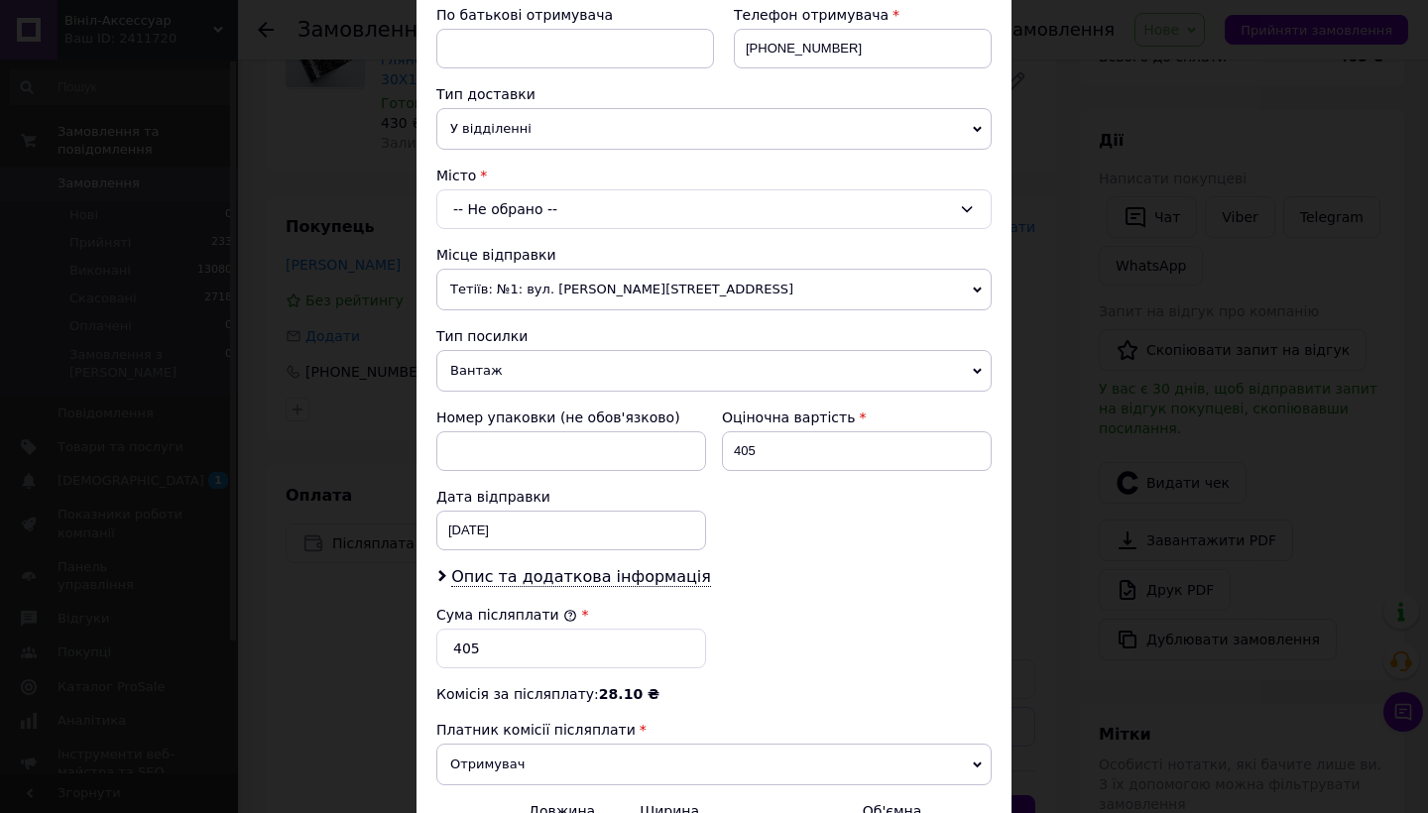
click at [579, 220] on div "-- Не обрано --" at bounding box center [713, 209] width 555 height 40
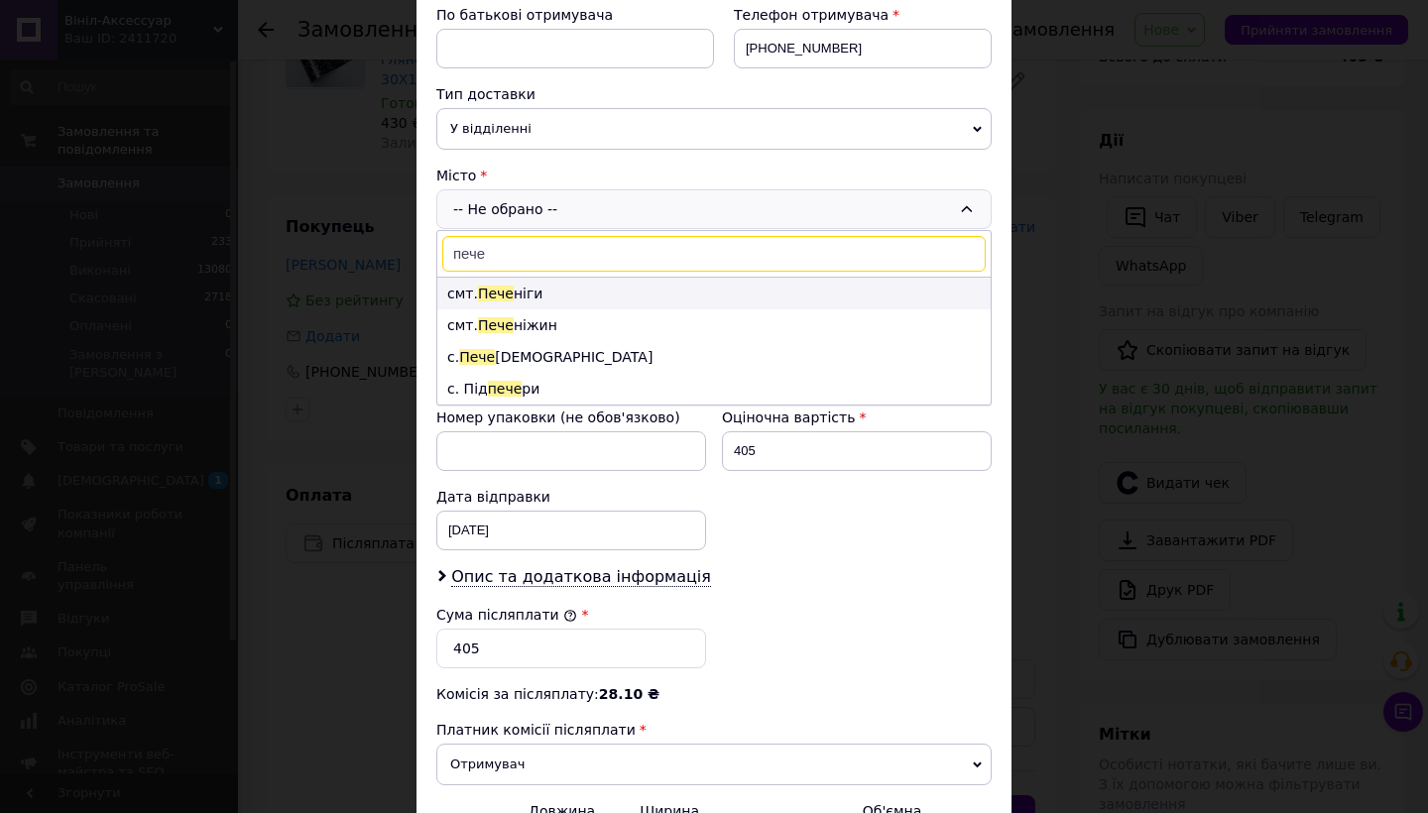
type input "пече"
click at [611, 292] on li "смт. Пече ніги" at bounding box center [713, 294] width 553 height 32
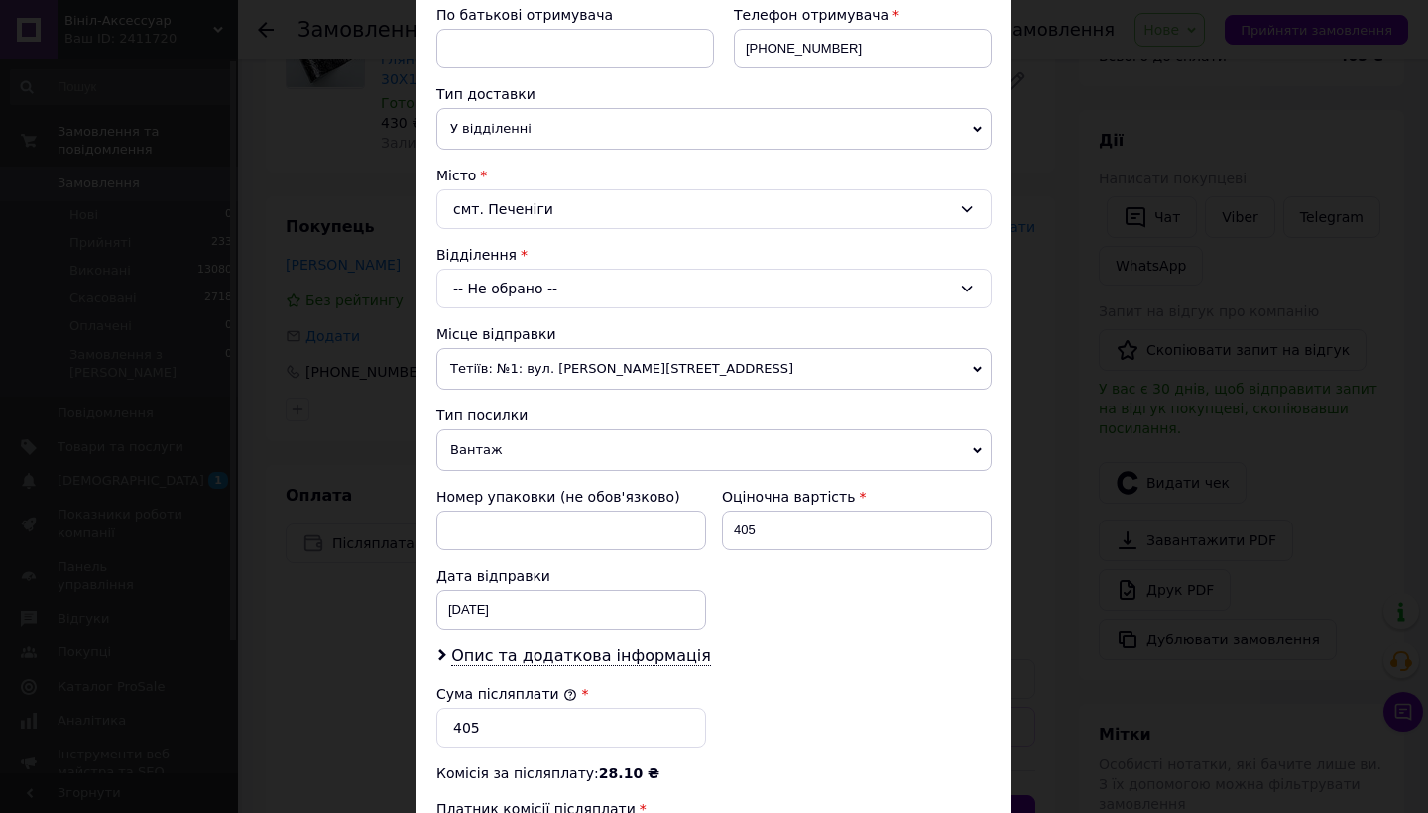
click at [530, 287] on div "-- Не обрано --" at bounding box center [713, 289] width 555 height 40
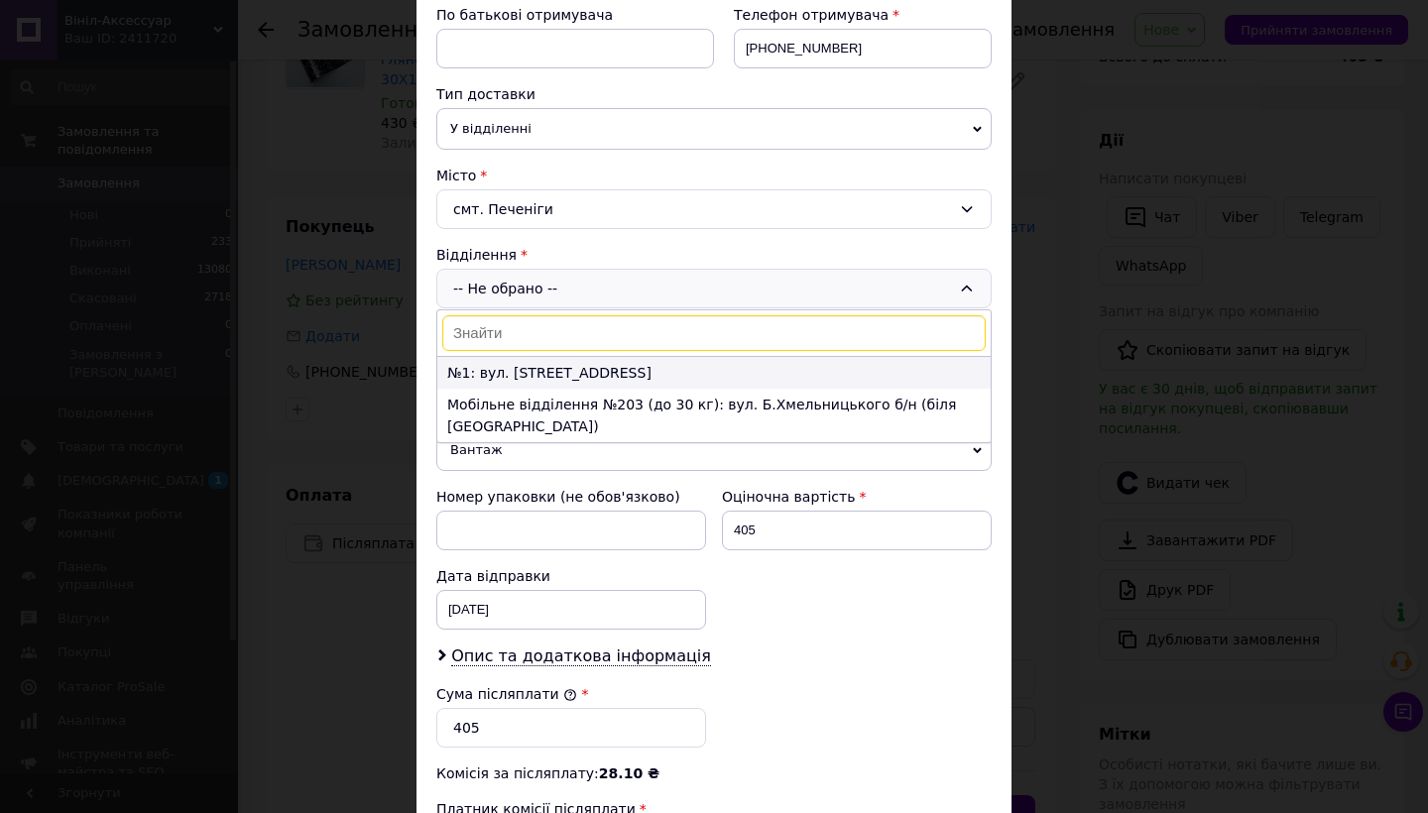
click at [509, 365] on li "№1: вул. [STREET_ADDRESS]" at bounding box center [713, 373] width 553 height 32
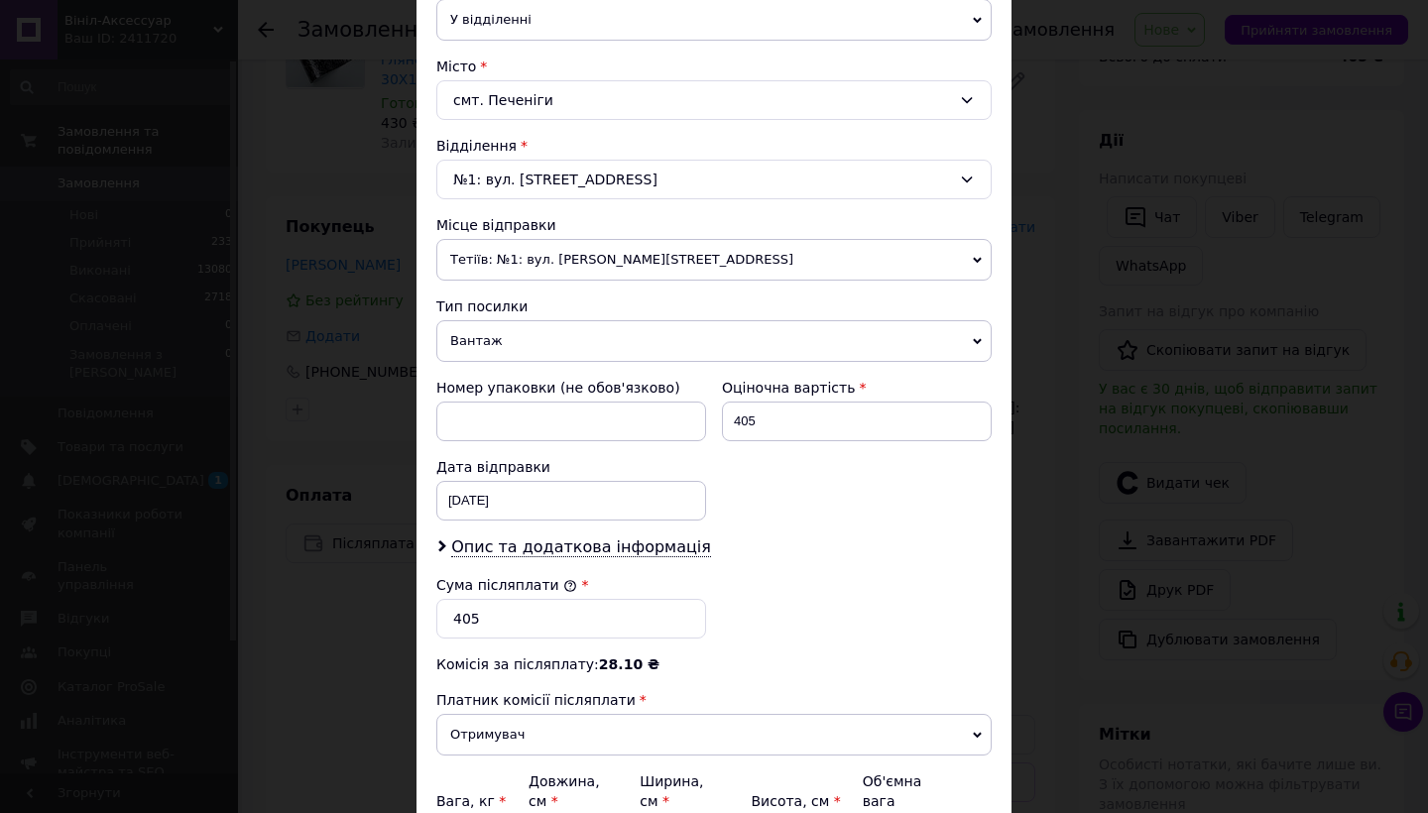
scroll to position [509, 0]
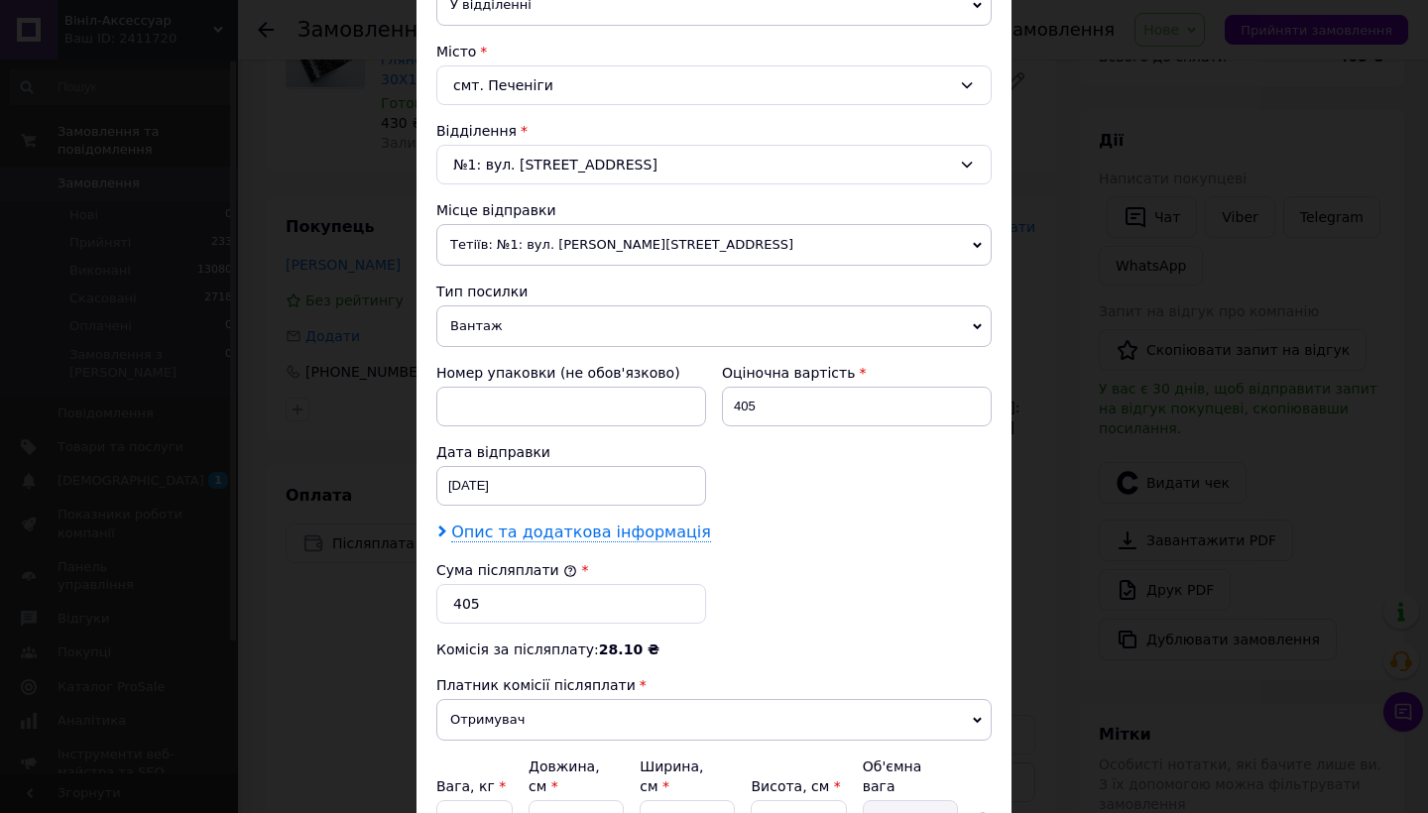
click at [565, 534] on span "Опис та додаткова інформація" at bounding box center [581, 533] width 260 height 20
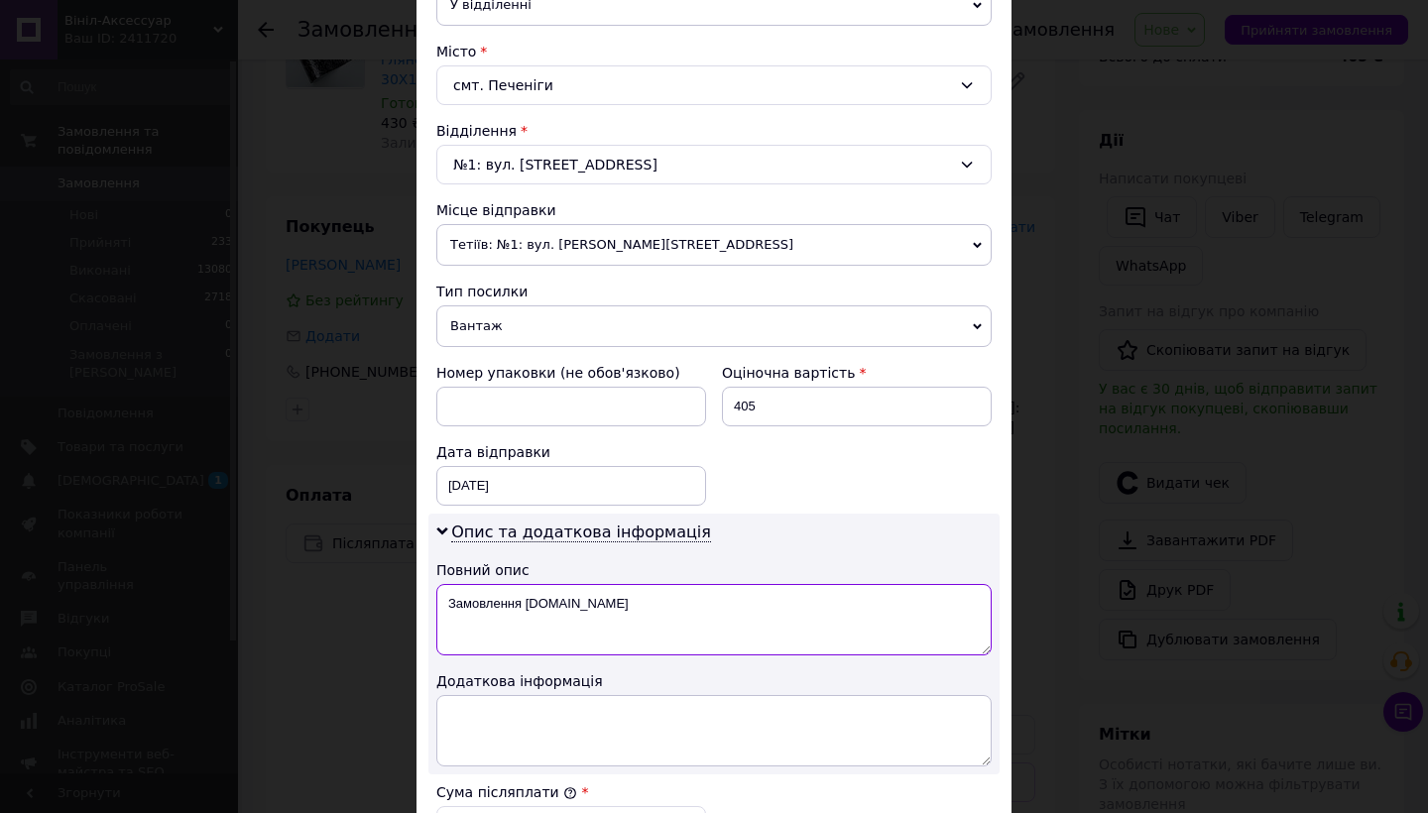
click at [622, 619] on textarea "Замовлення [DOMAIN_NAME]" at bounding box center [713, 619] width 555 height 71
type textarea "З"
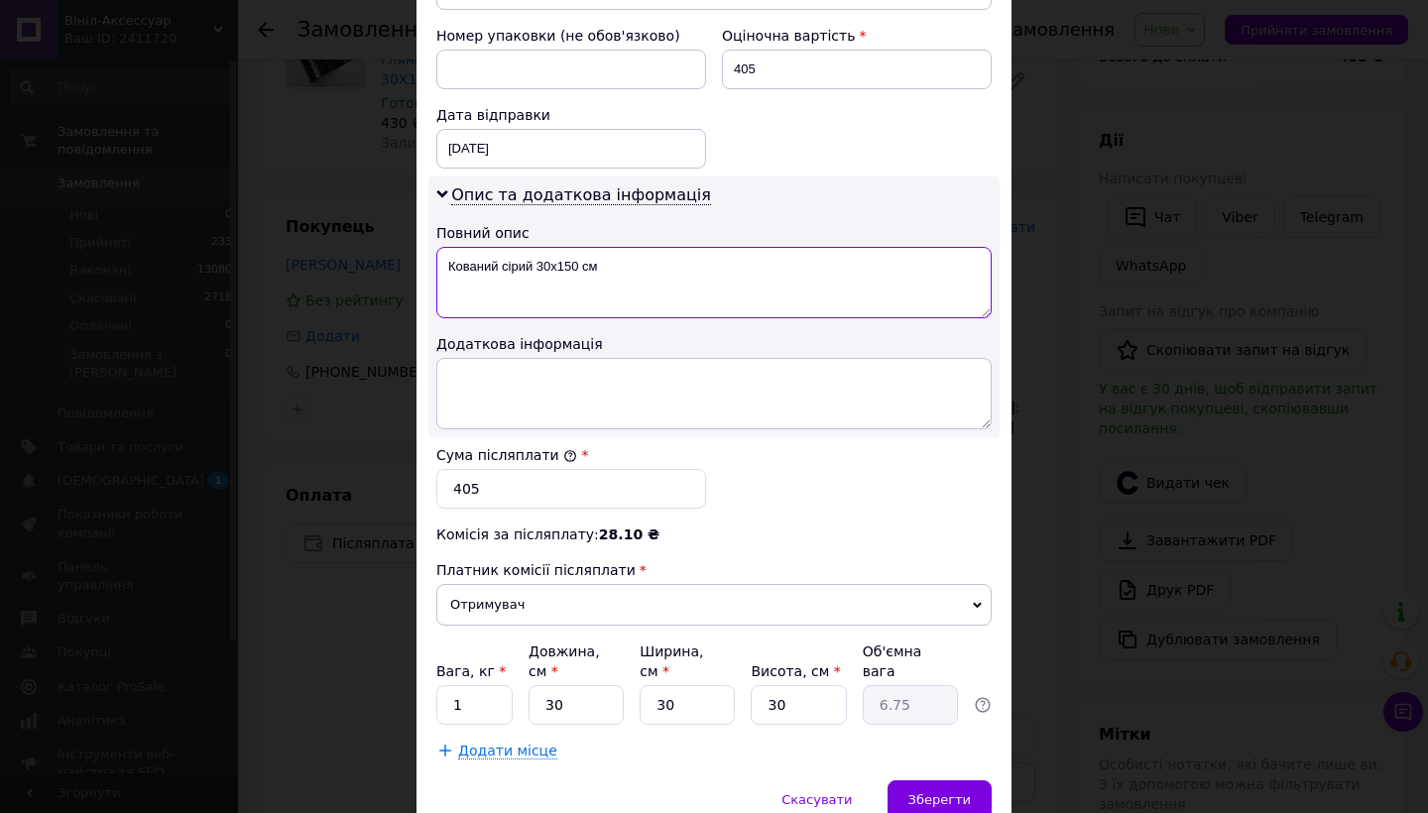
scroll to position [892, 0]
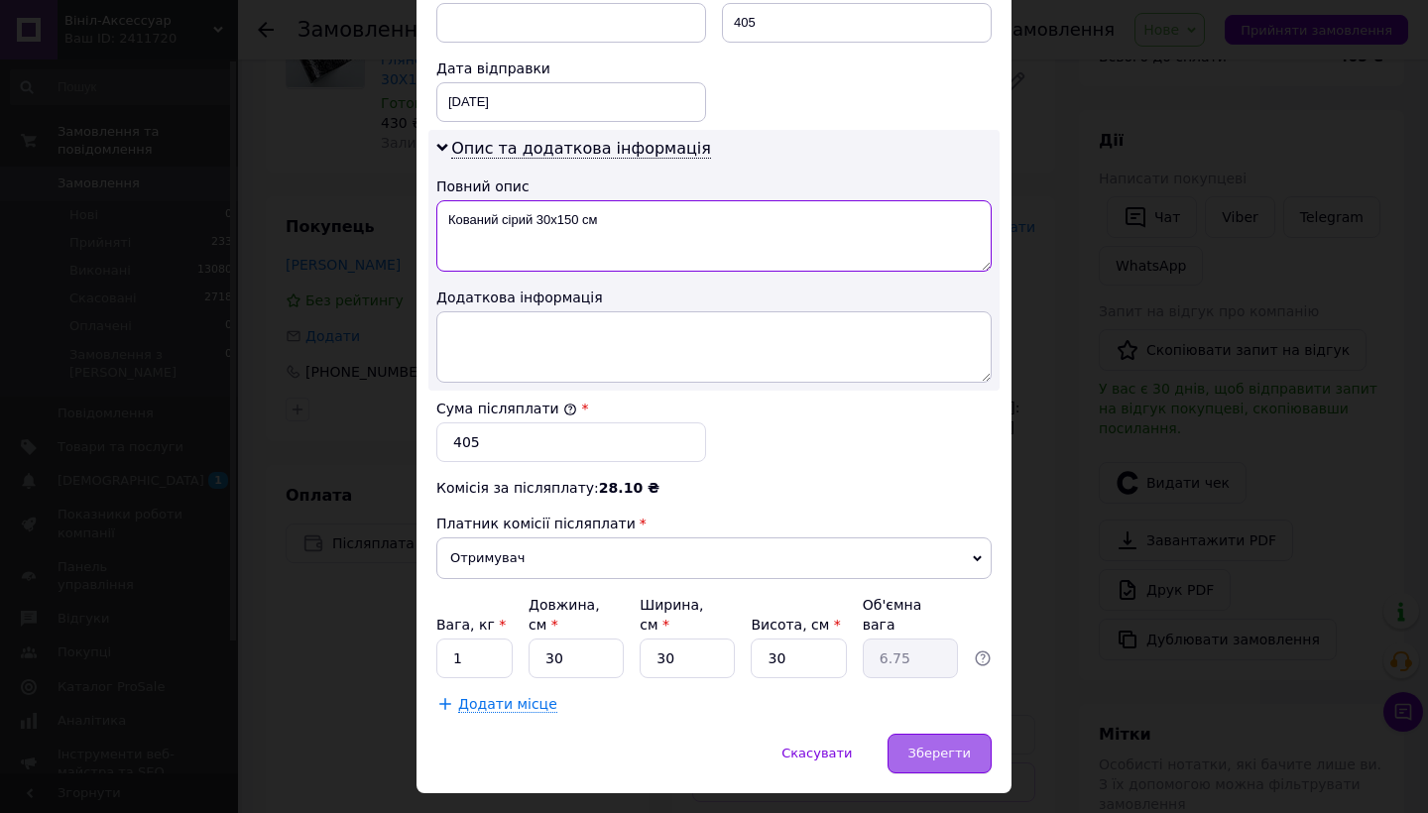
type textarea "Кований сірий 30х150 см"
click at [949, 735] on div "Зберегти" at bounding box center [939, 754] width 104 height 40
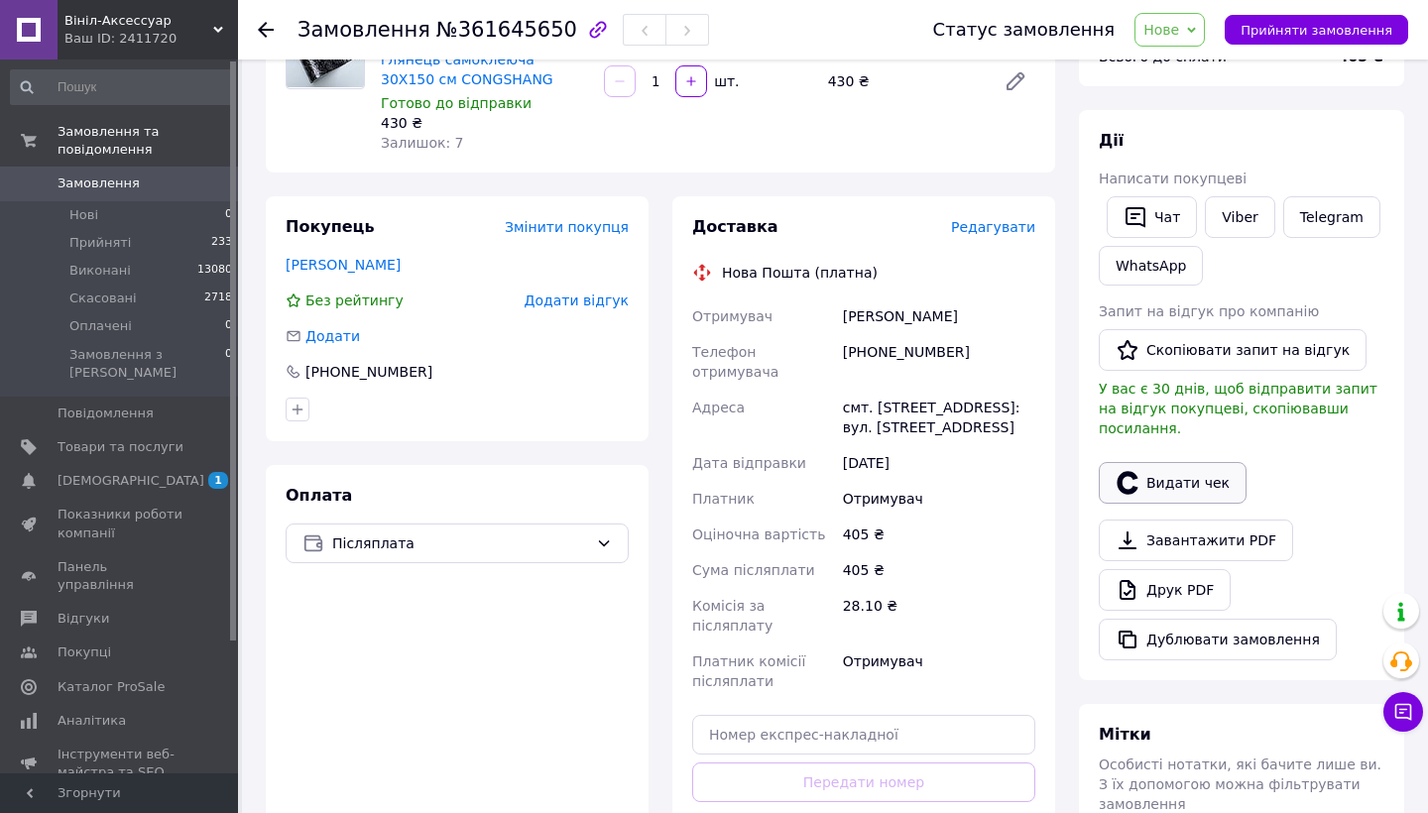
click at [1167, 462] on button "Видати чек" at bounding box center [1173, 483] width 148 height 42
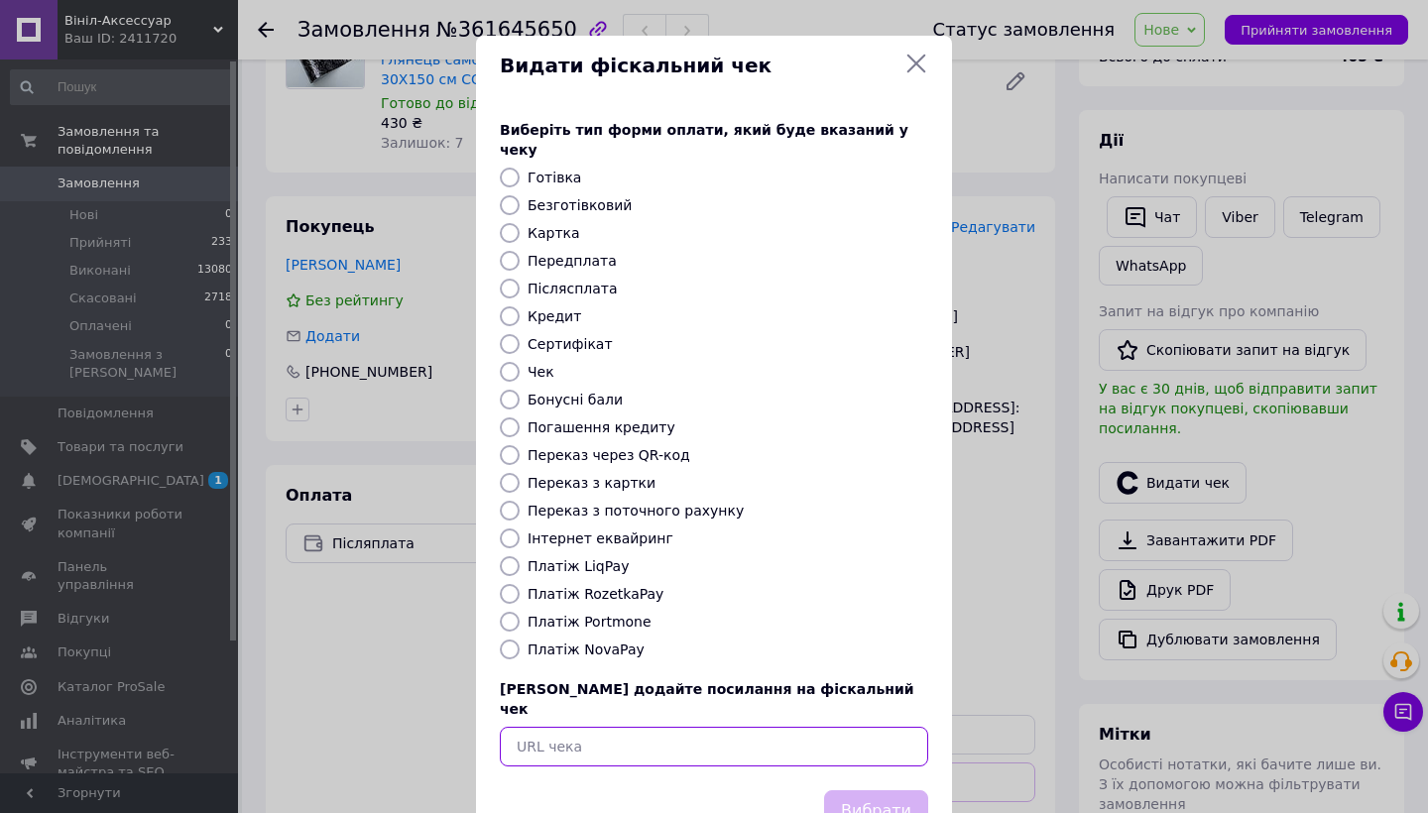
click at [609, 727] on input "text" at bounding box center [714, 747] width 428 height 40
paste input "[URL][DOMAIN_NAME]"
type input "[URL][DOMAIN_NAME]"
click at [873, 790] on button "Вибрати" at bounding box center [876, 811] width 104 height 43
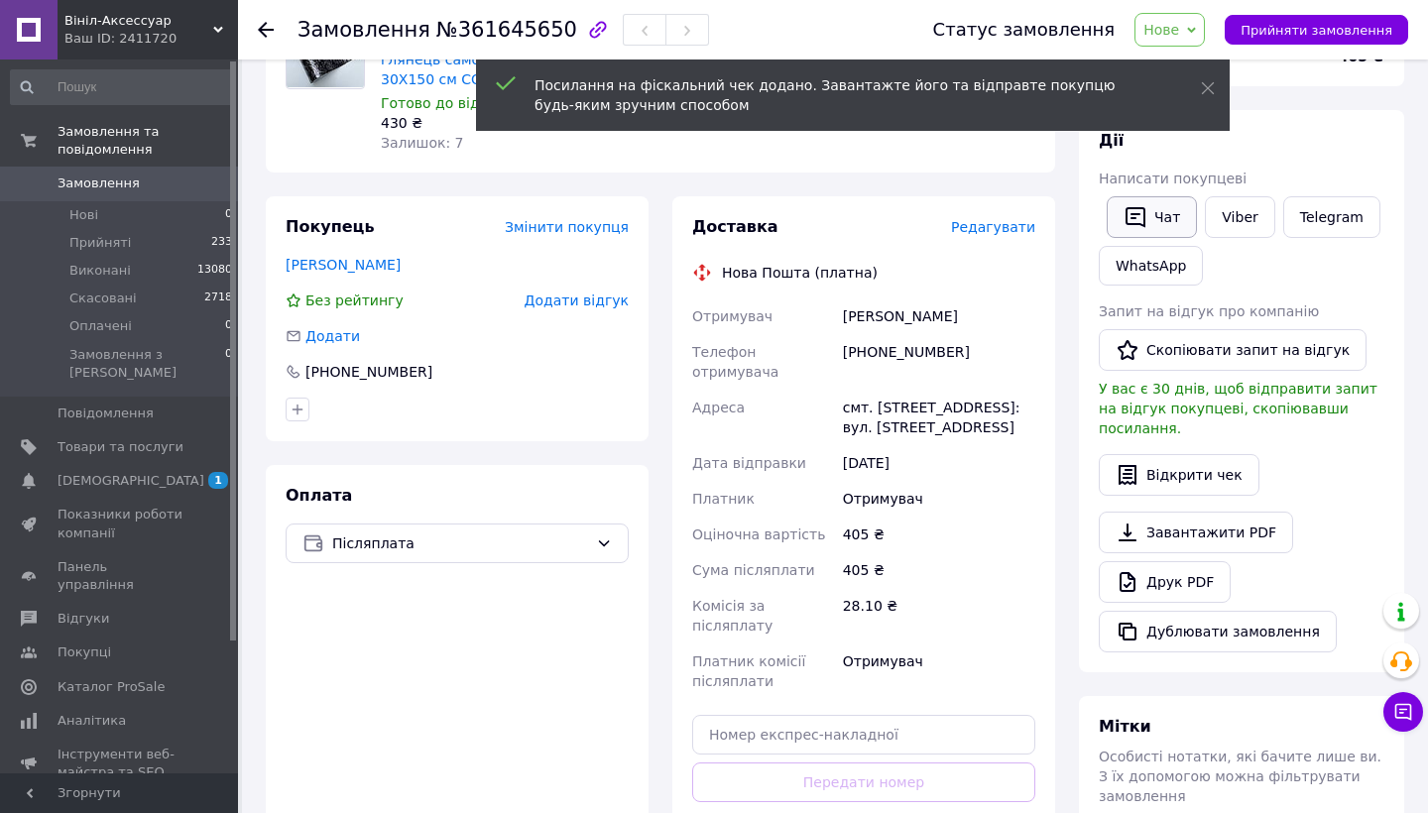
click at [1153, 207] on button "Чат" at bounding box center [1152, 217] width 90 height 42
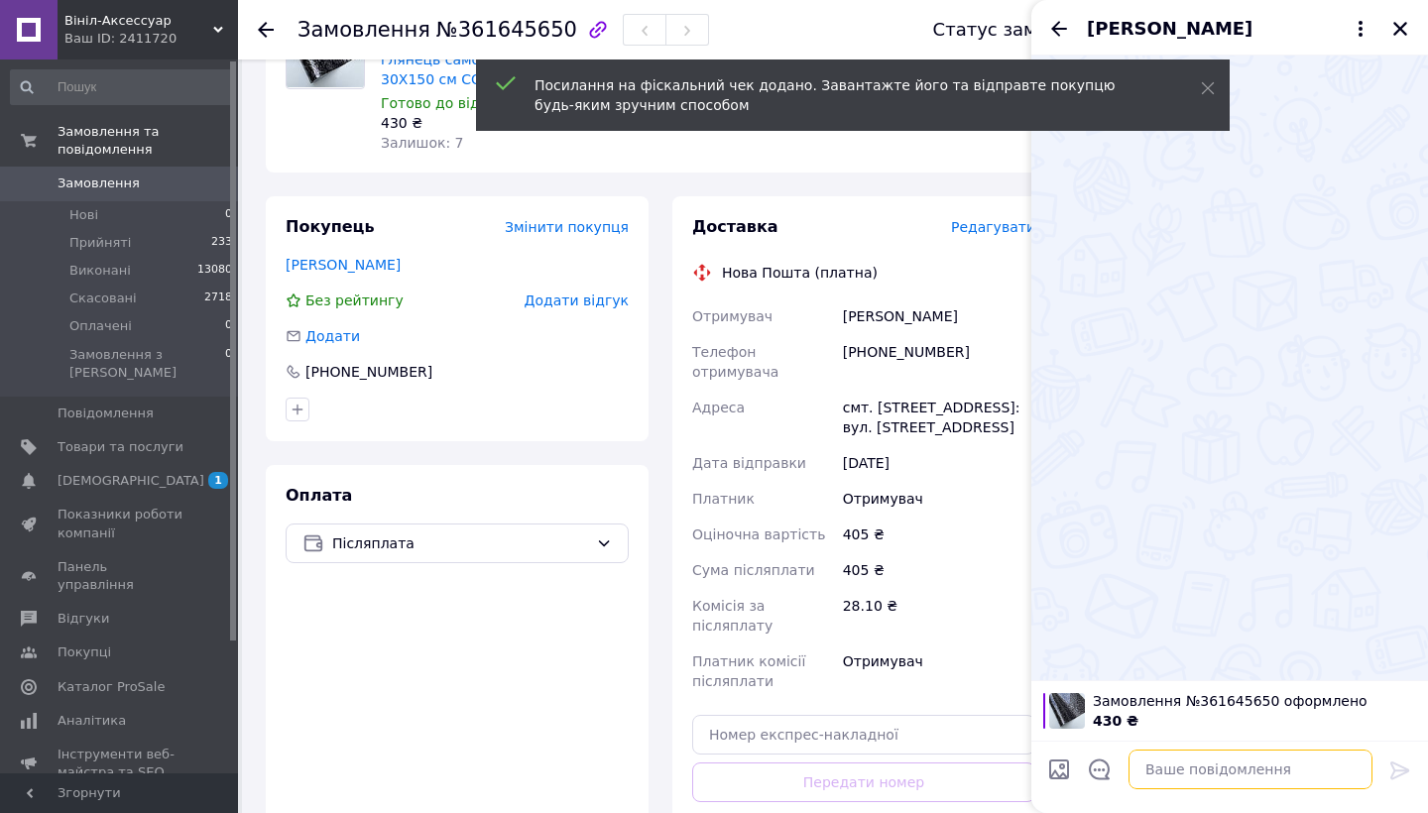
click at [1177, 770] on textarea at bounding box center [1250, 770] width 244 height 40
paste textarea "[URL][DOMAIN_NAME]"
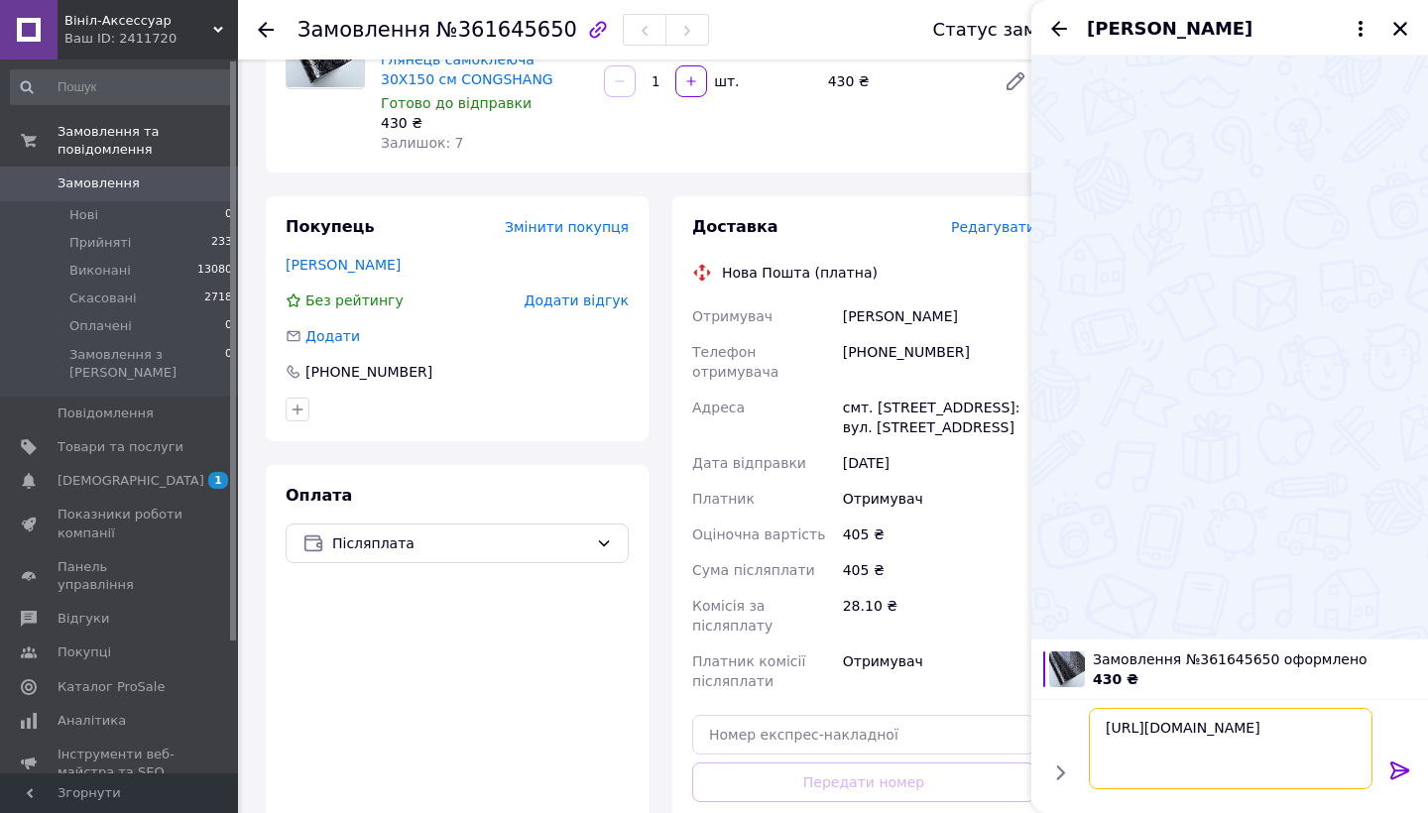
type textarea "[URL][DOMAIN_NAME]"
click at [1388, 775] on icon at bounding box center [1400, 771] width 24 height 24
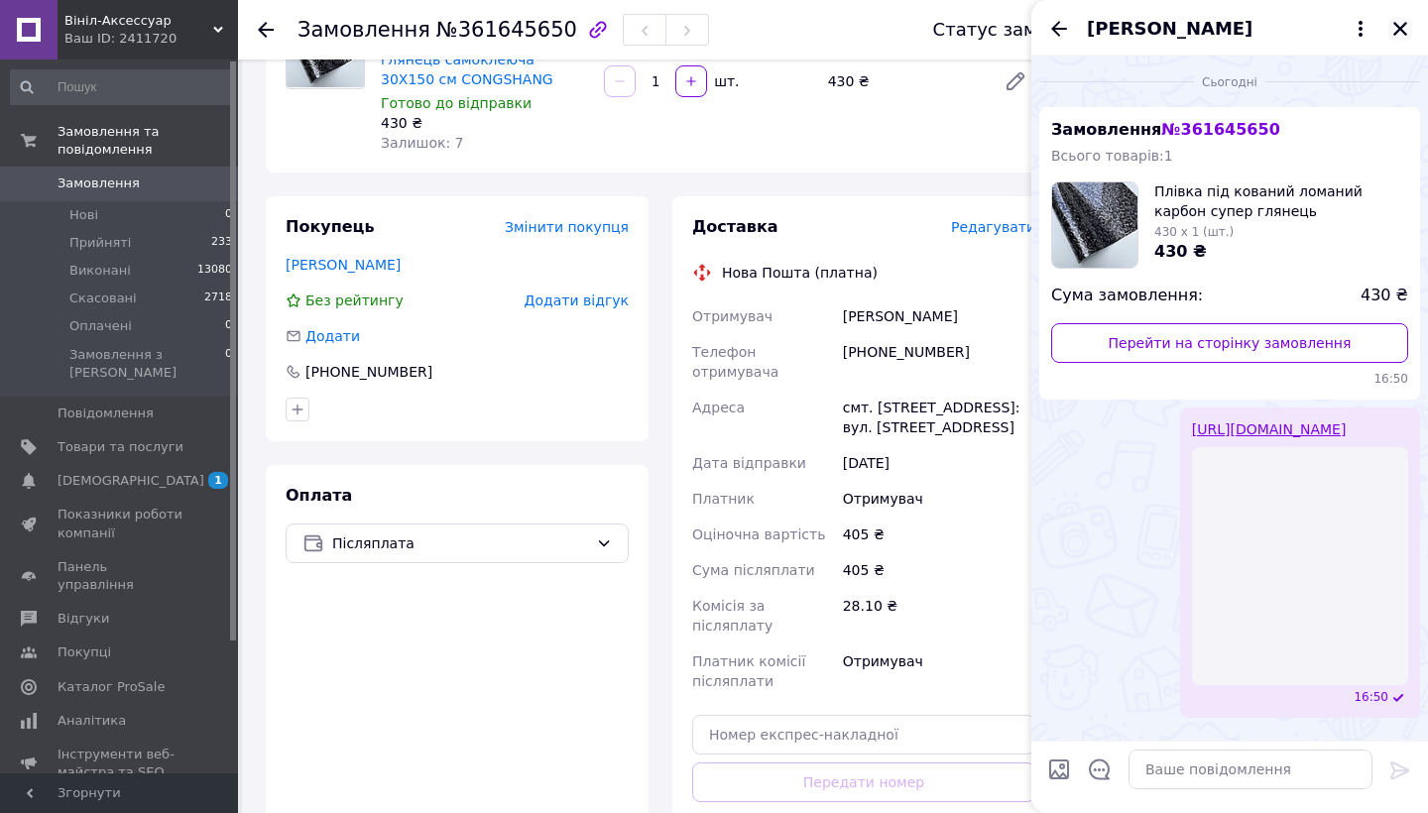
click at [1398, 25] on icon "Закрити" at bounding box center [1400, 29] width 14 height 14
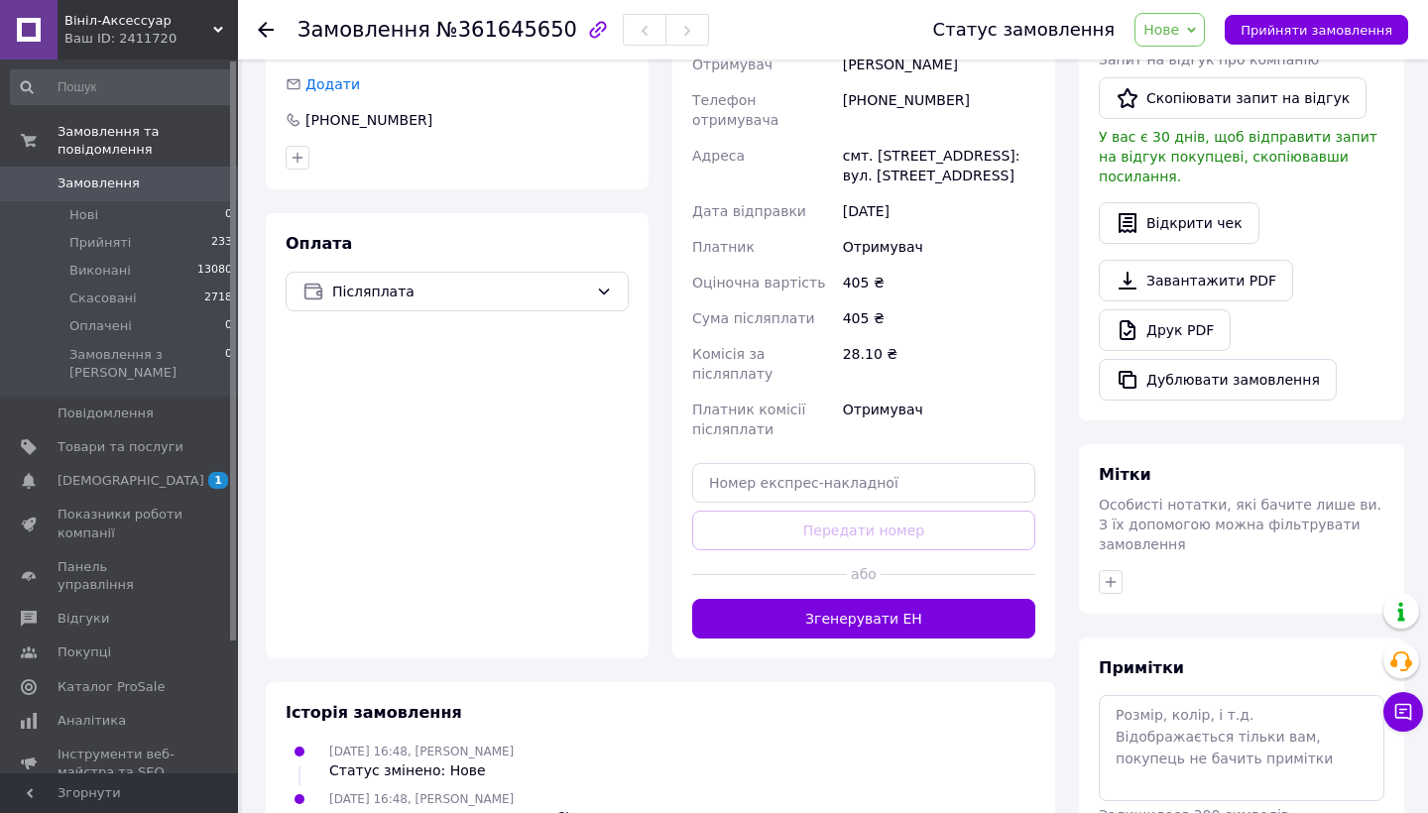
scroll to position [508, 0]
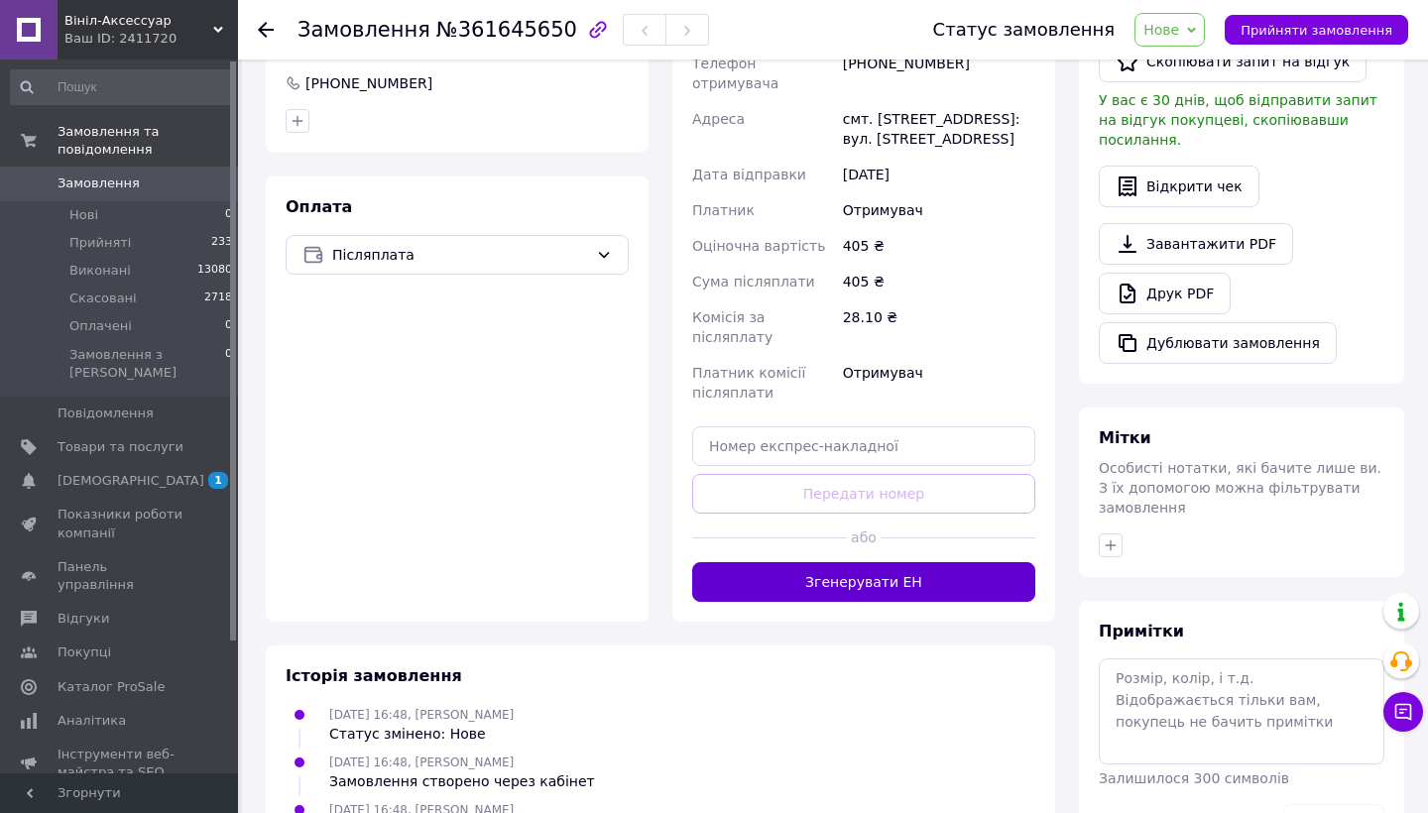
click at [866, 562] on button "Згенерувати ЕН" at bounding box center [863, 582] width 343 height 40
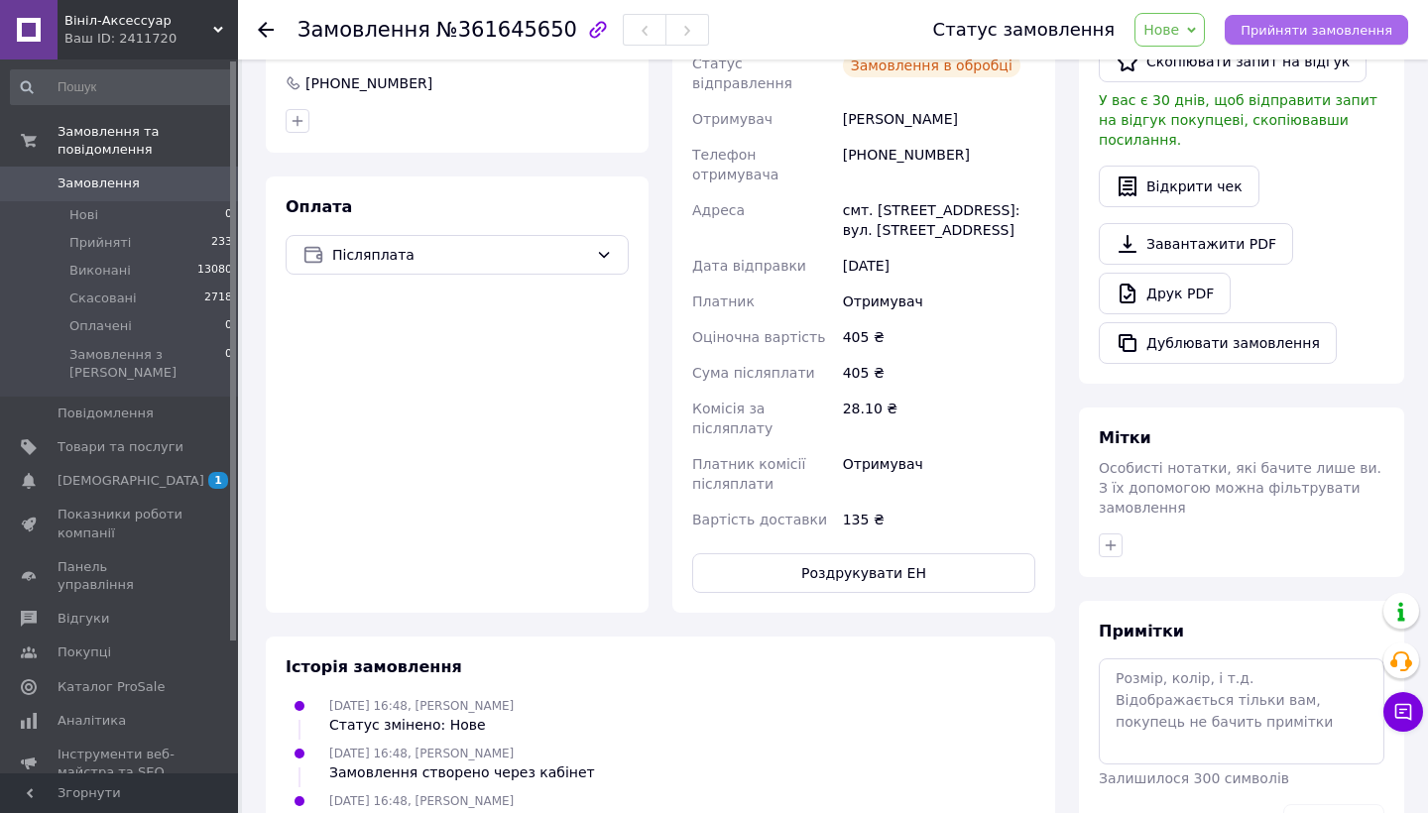
click at [1315, 37] on span "Прийняти замовлення" at bounding box center [1317, 30] width 152 height 15
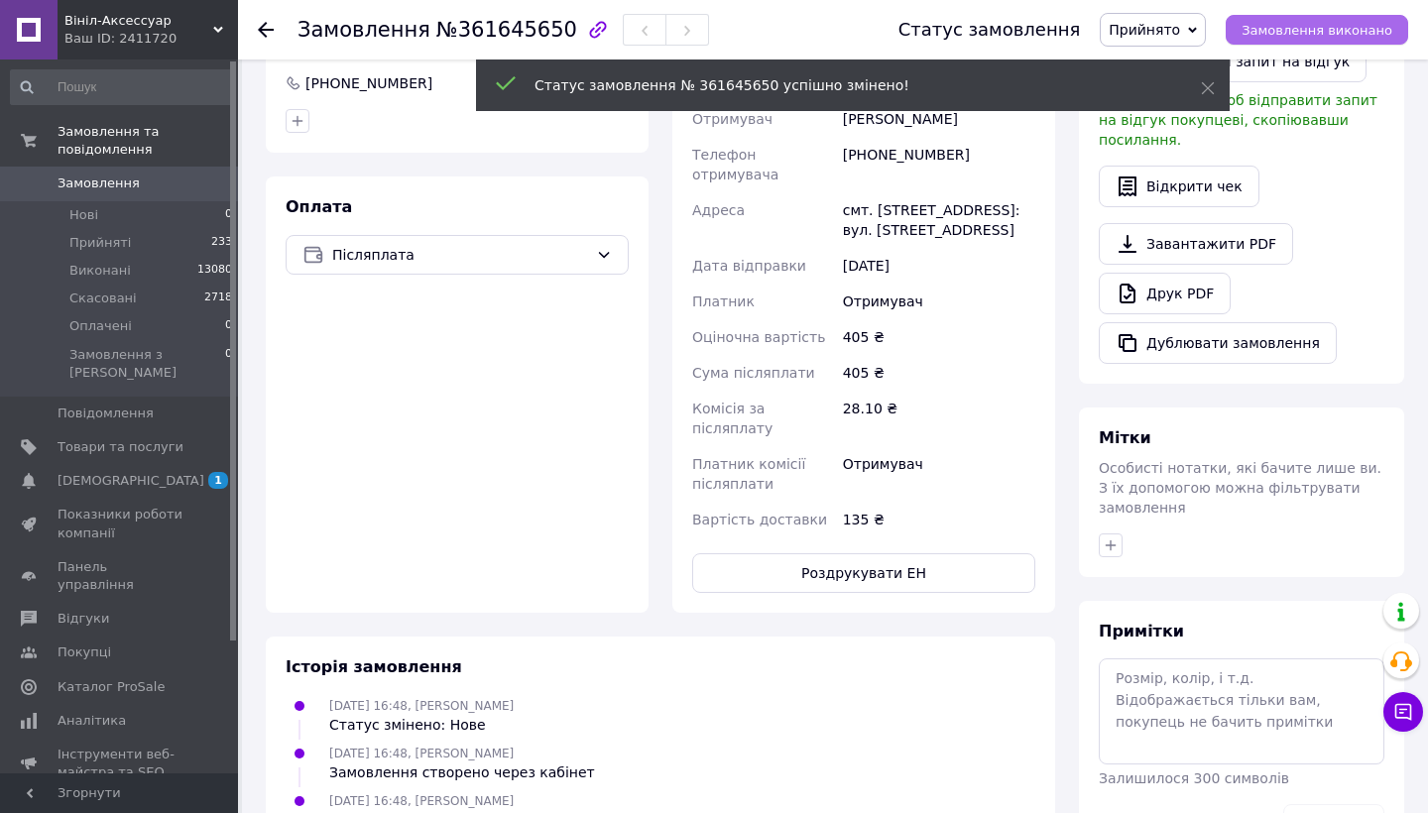
click at [1315, 37] on span "Замовлення виконано" at bounding box center [1317, 30] width 151 height 15
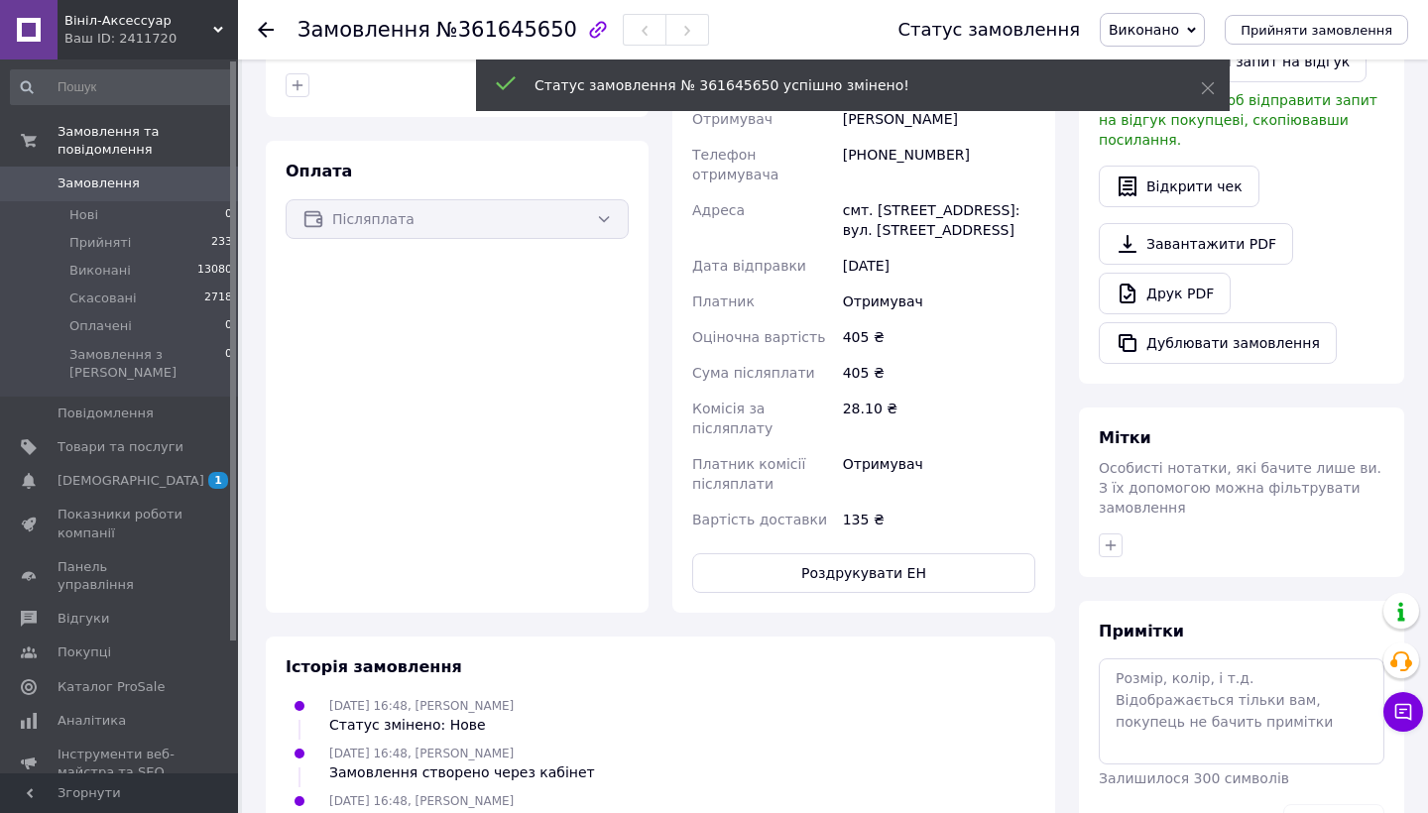
click at [111, 179] on span "Замовлення" at bounding box center [99, 184] width 82 height 18
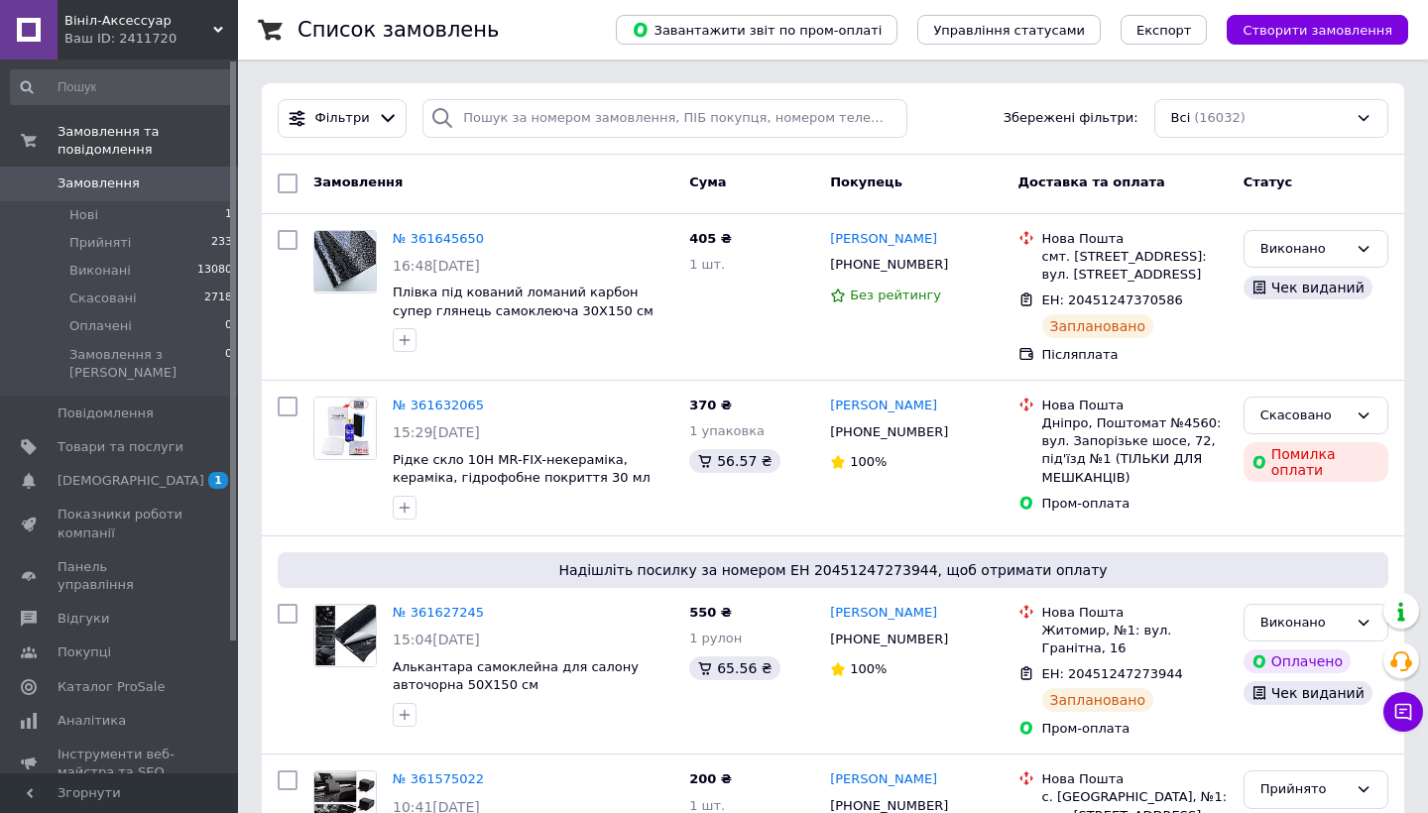
click at [369, 6] on div "Список замовлень" at bounding box center [436, 29] width 279 height 59
